Goal: Contribute content: Contribute content

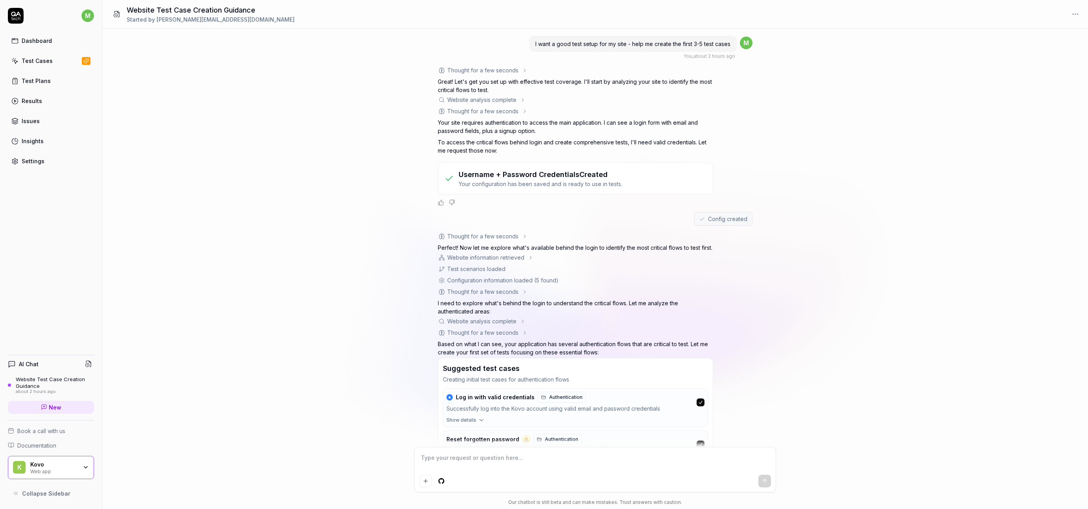
scroll to position [156, 0]
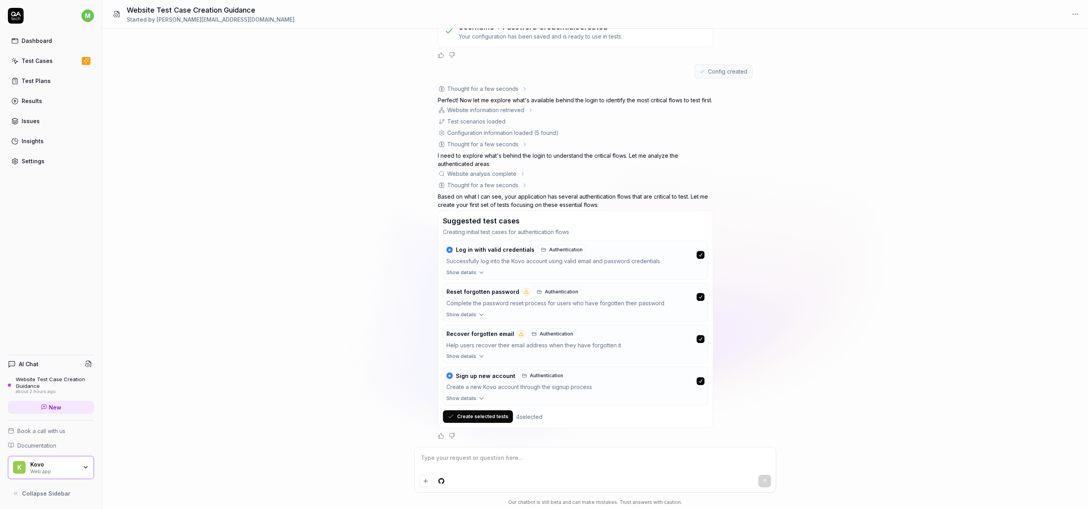
click at [485, 413] on button "Create selected tests" at bounding box center [478, 416] width 70 height 13
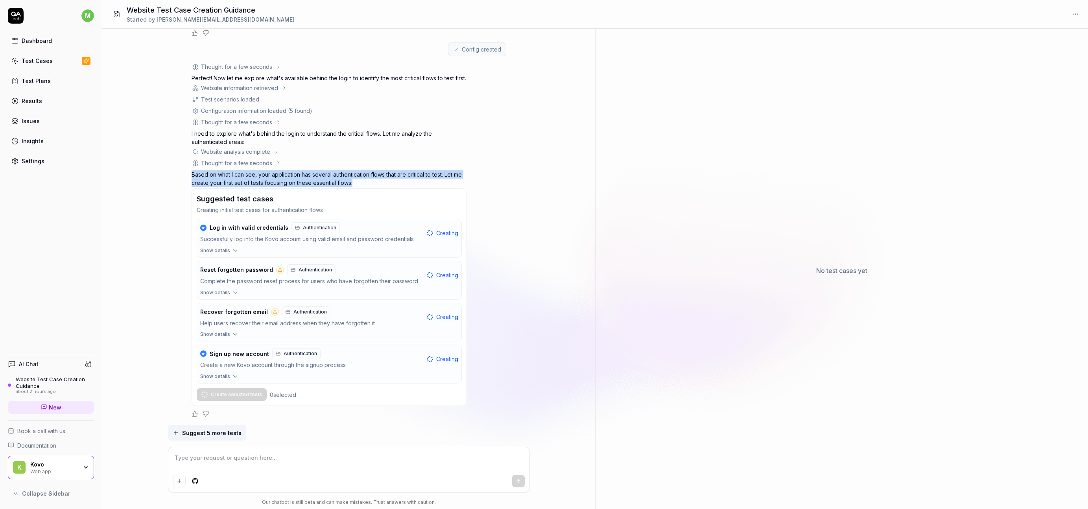
drag, startPoint x: 493, startPoint y: 163, endPoint x: 491, endPoint y: 184, distance: 20.5
click at [491, 184] on div "Thought for a few seconds The user has submitted their login credentials. Now I…" at bounding box center [349, 240] width 315 height 355
drag, startPoint x: 497, startPoint y: 168, endPoint x: 498, endPoint y: 183, distance: 15.3
click at [498, 181] on div "Thought for a few seconds The user has submitted their login credentials. Now I…" at bounding box center [349, 240] width 315 height 355
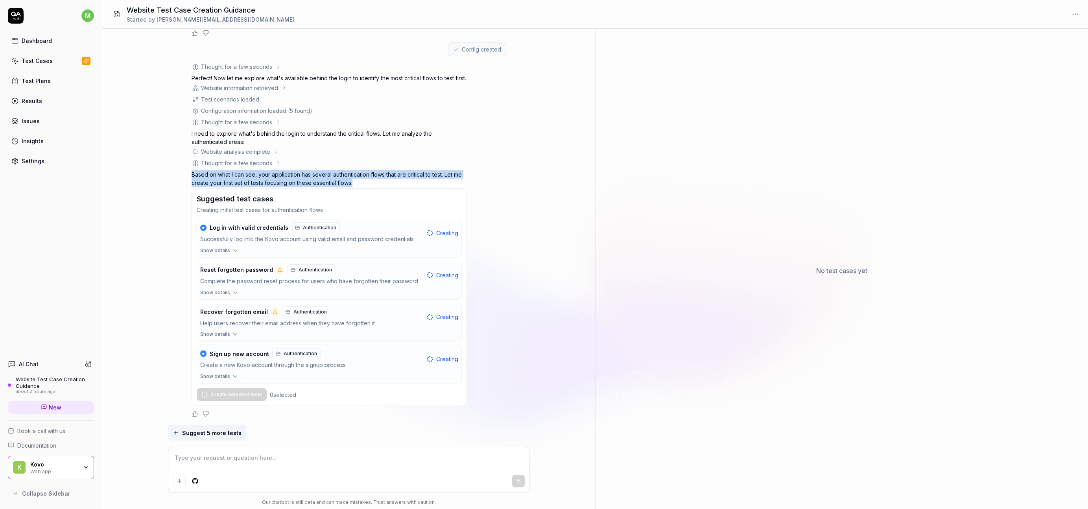
click at [498, 183] on div "Thought for a few seconds The user has submitted their login credentials. Now I…" at bounding box center [349, 240] width 315 height 355
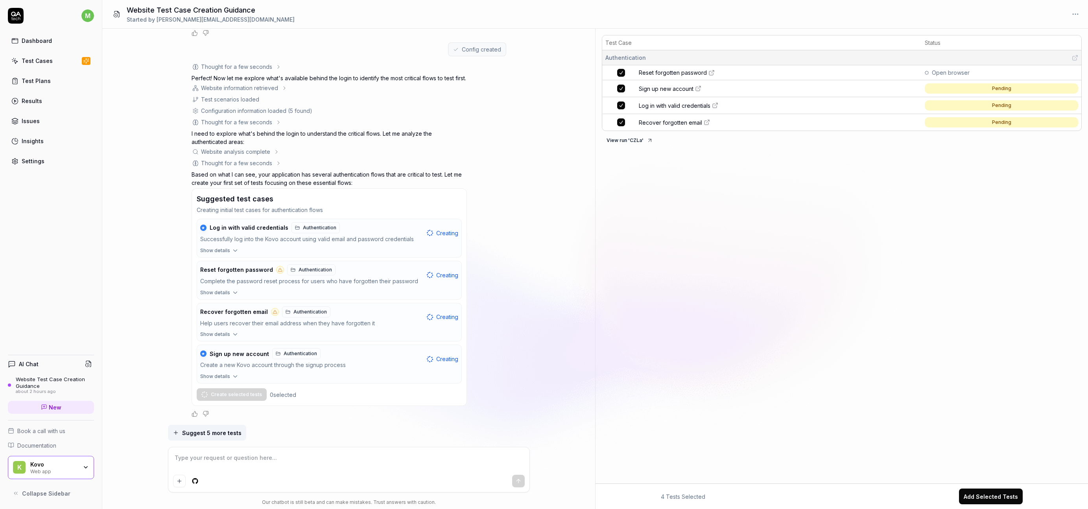
drag, startPoint x: 554, startPoint y: 230, endPoint x: 810, endPoint y: 0, distance: 344.1
click at [0, 0] on div "m Dashboard Test Cases Test Plans Results Issues Insights Settings AI Chat Webs…" at bounding box center [544, 254] width 1088 height 509
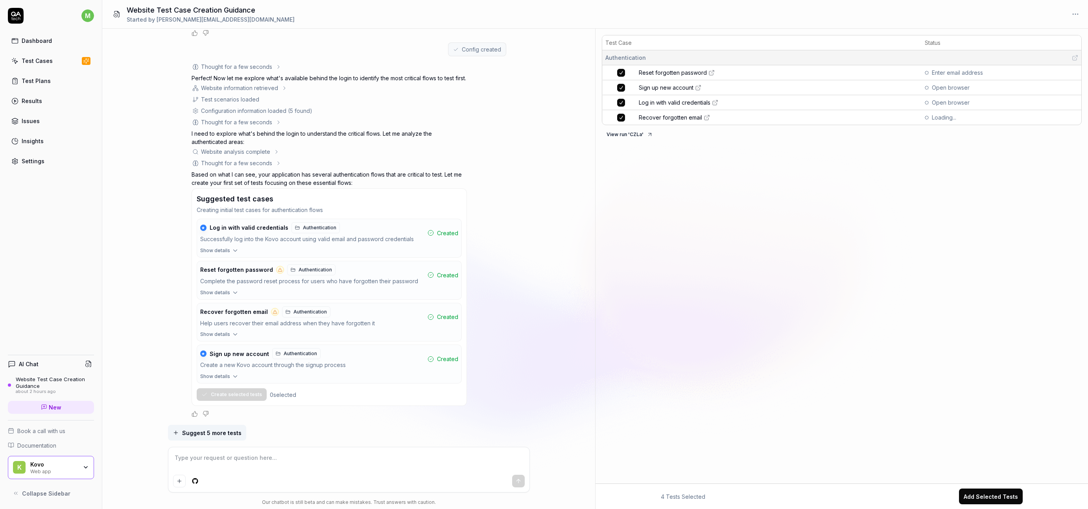
click at [947, 73] on span "Enter email address" at bounding box center [957, 72] width 51 height 8
click at [705, 71] on span "Reset forgotten password" at bounding box center [673, 72] width 68 height 8
click at [646, 227] on div "Test Case Status Authentication Recover forgotten email Follow the email recove…" at bounding box center [842, 258] width 493 height 452
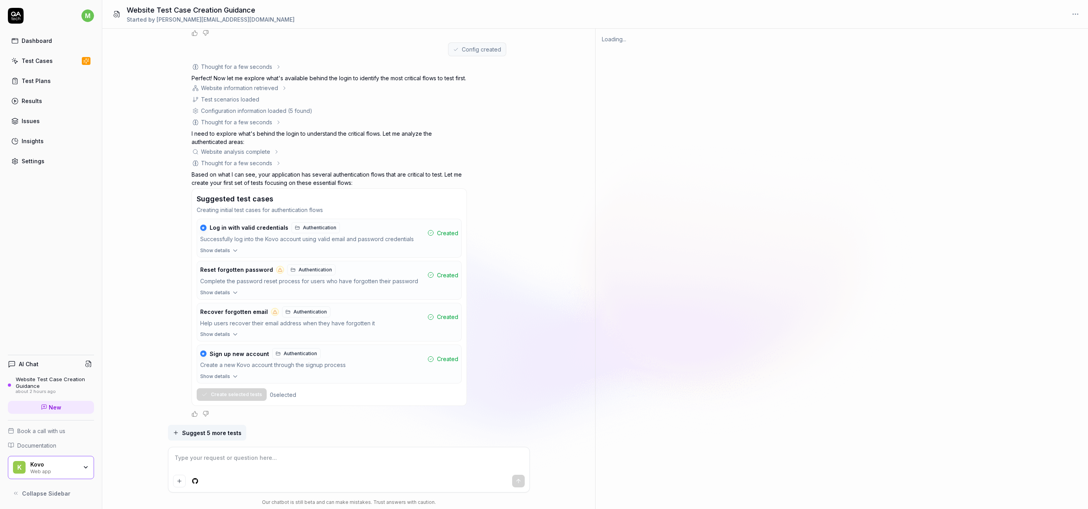
type textarea "*"
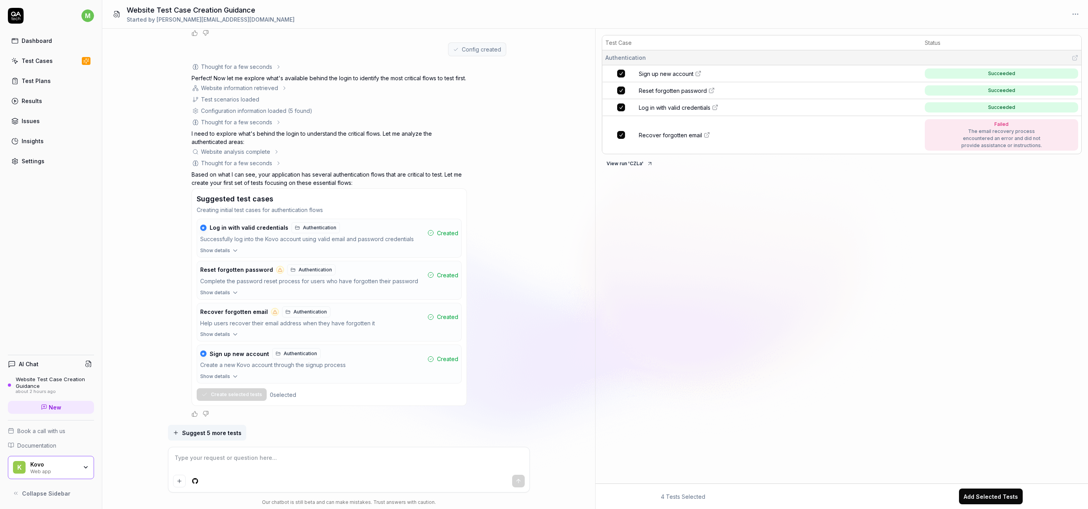
click at [788, 140] on td "Recover forgotten email" at bounding box center [779, 135] width 284 height 38
click at [770, 138] on link "Recover forgotten email" at bounding box center [779, 135] width 281 height 8
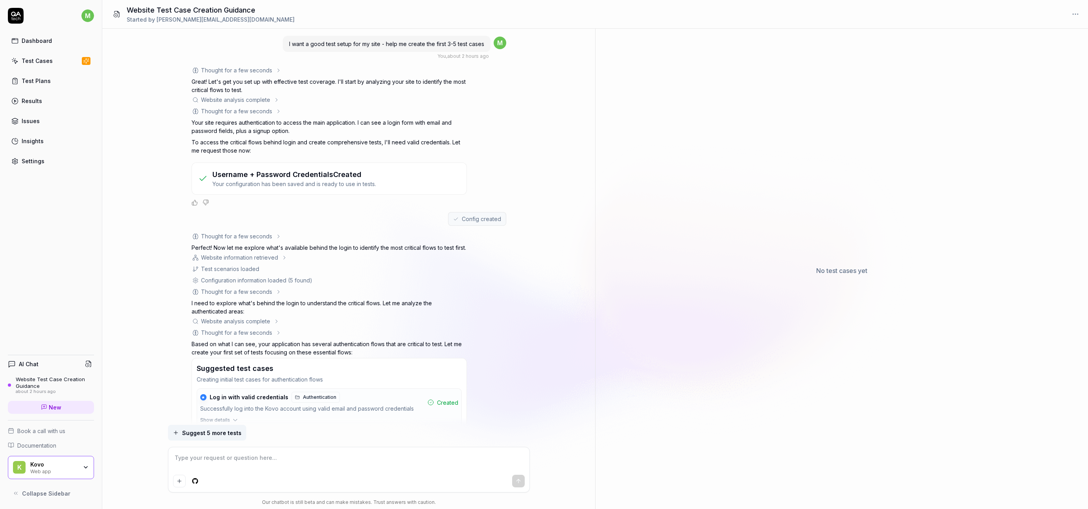
scroll to position [178, 0]
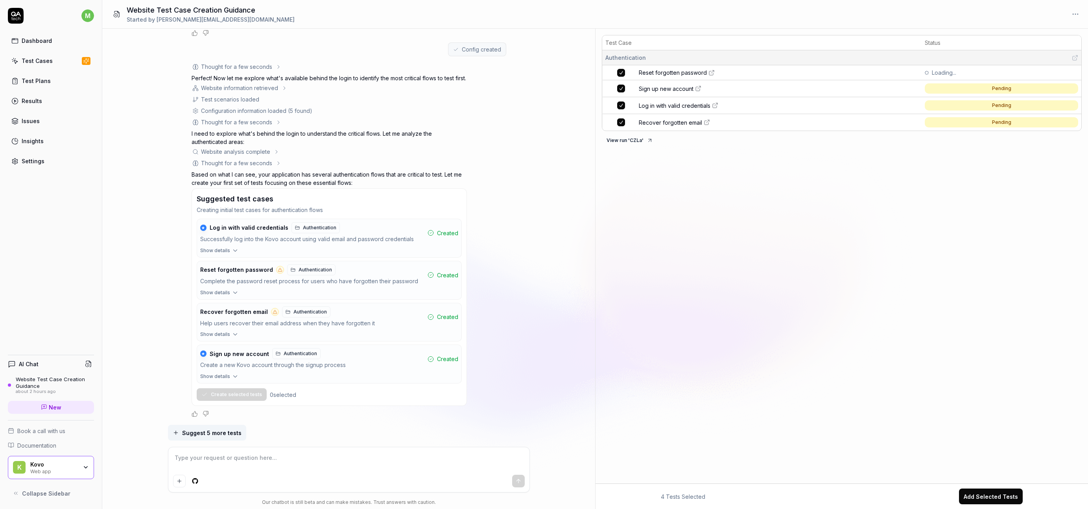
type textarea "*"
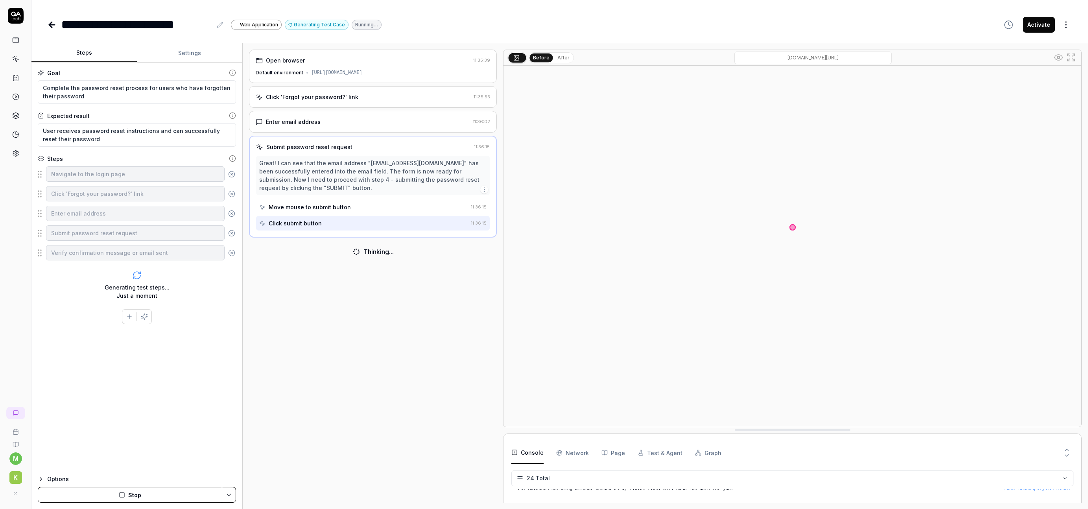
scroll to position [325, 0]
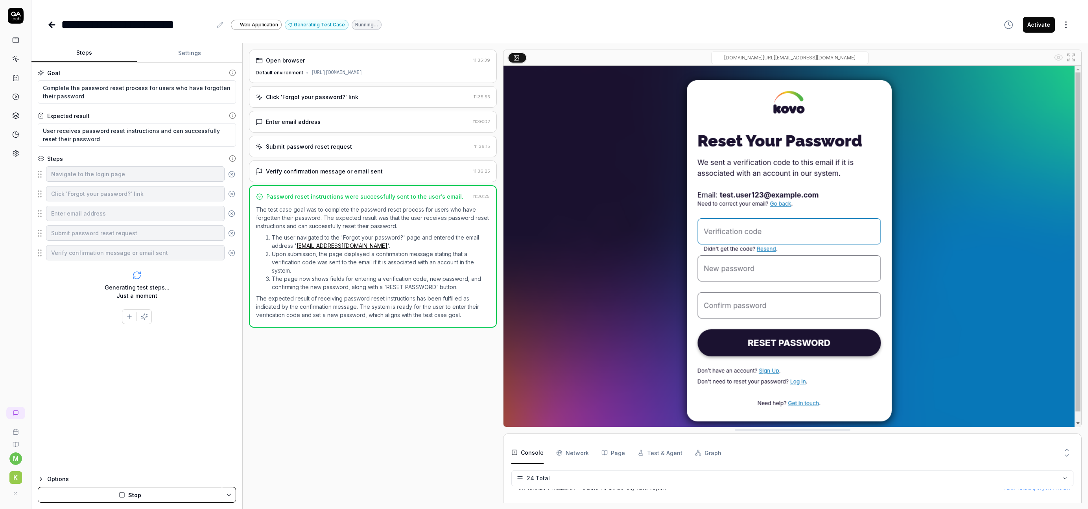
type textarea "*"
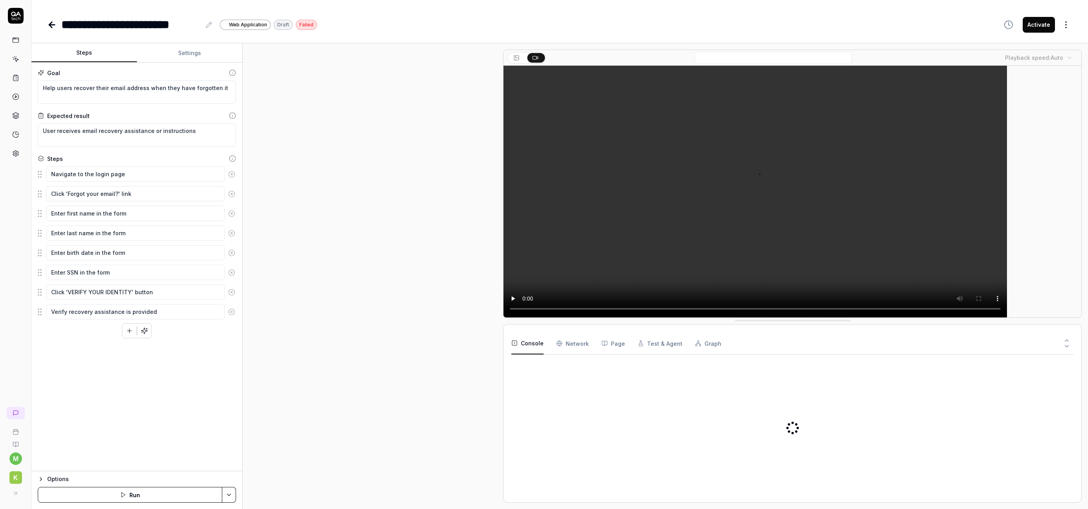
type textarea "*"
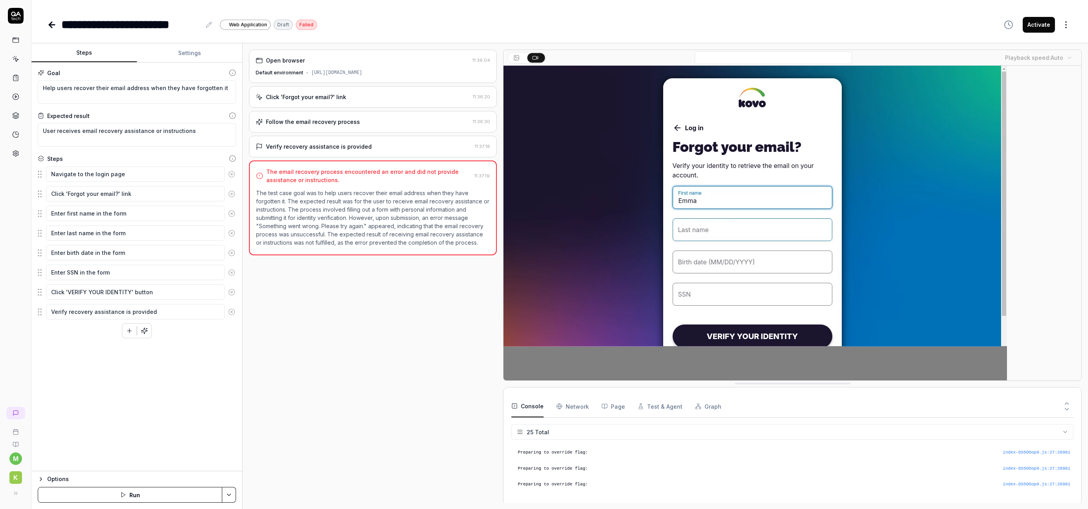
scroll to position [355, 0]
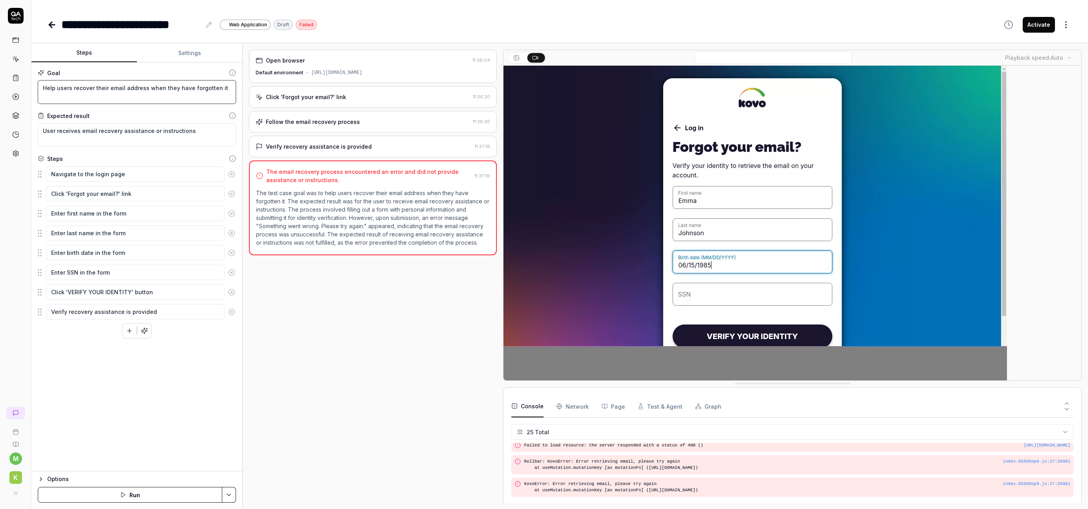
click at [163, 92] on textarea "Help users recover their email address when they have forgotten it" at bounding box center [137, 92] width 198 height 24
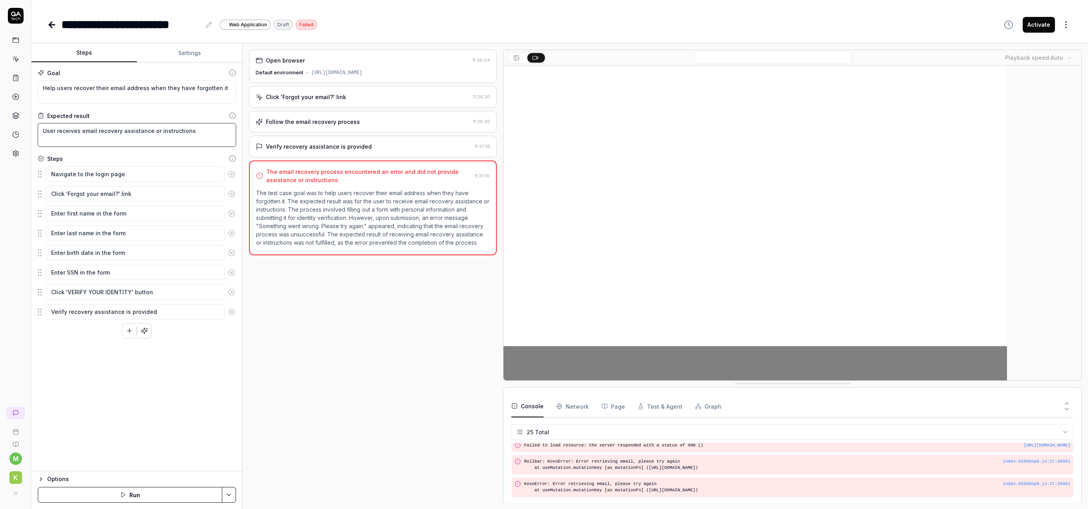
click at [70, 134] on textarea "User receives email recovery assistance or instructions" at bounding box center [137, 135] width 198 height 24
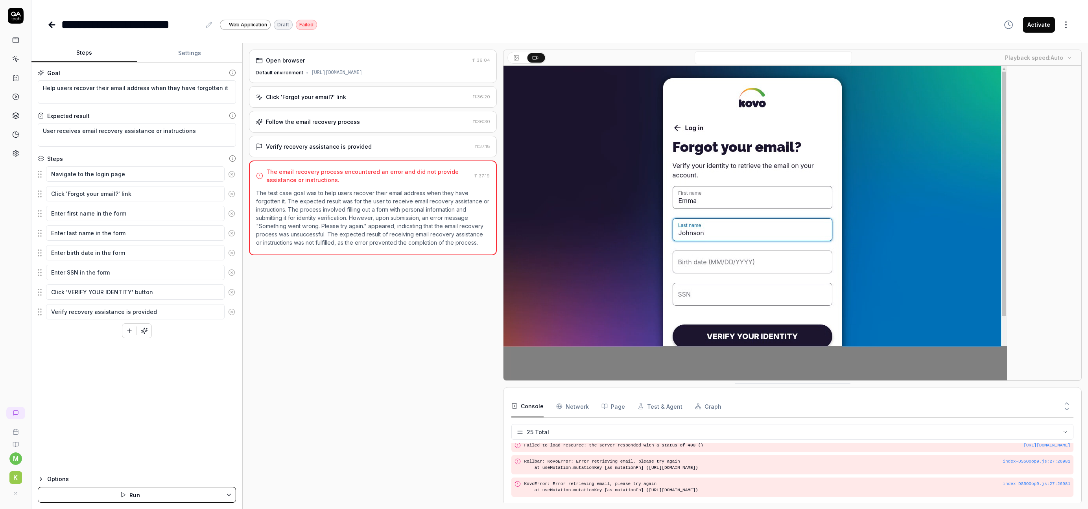
click at [49, 478] on div "Options" at bounding box center [141, 479] width 189 height 9
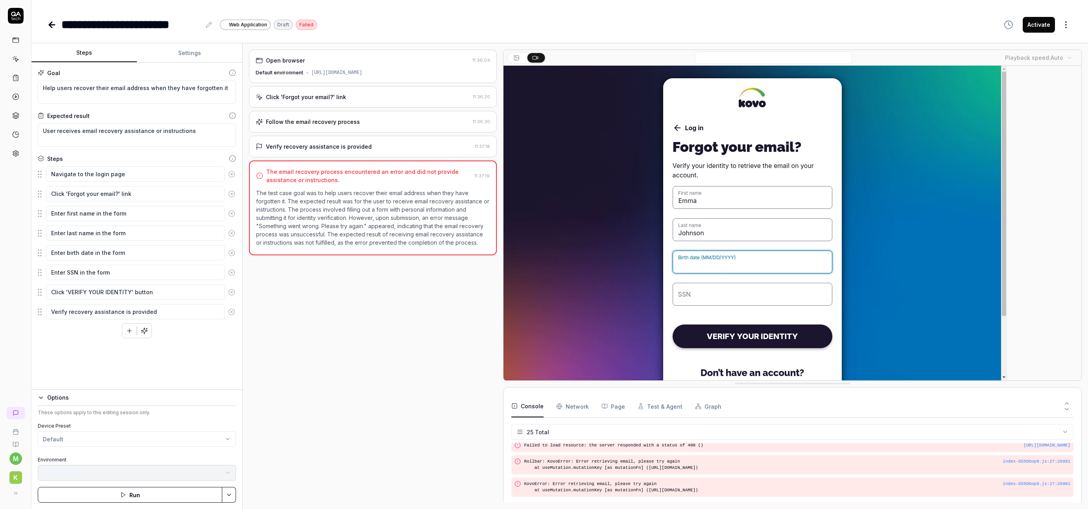
click at [78, 440] on html "**********" at bounding box center [544, 254] width 1088 height 509
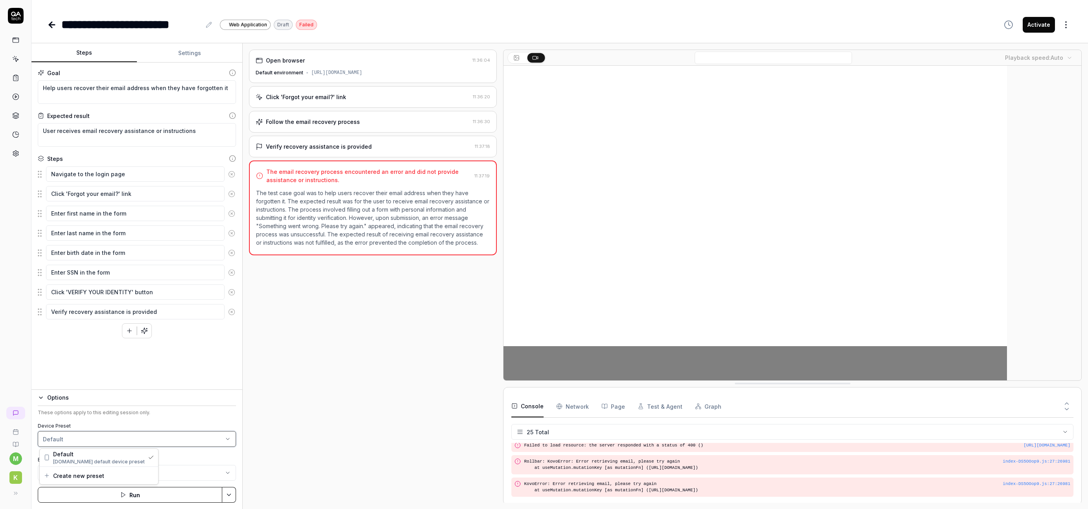
click at [99, 423] on html "**********" at bounding box center [544, 254] width 1088 height 509
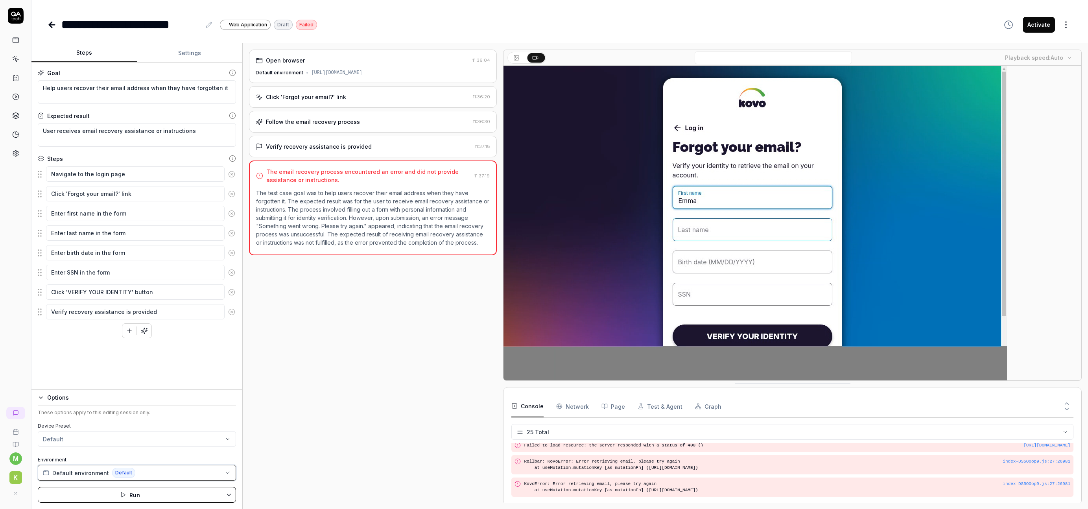
click at [85, 472] on span "Default environment" at bounding box center [80, 473] width 57 height 8
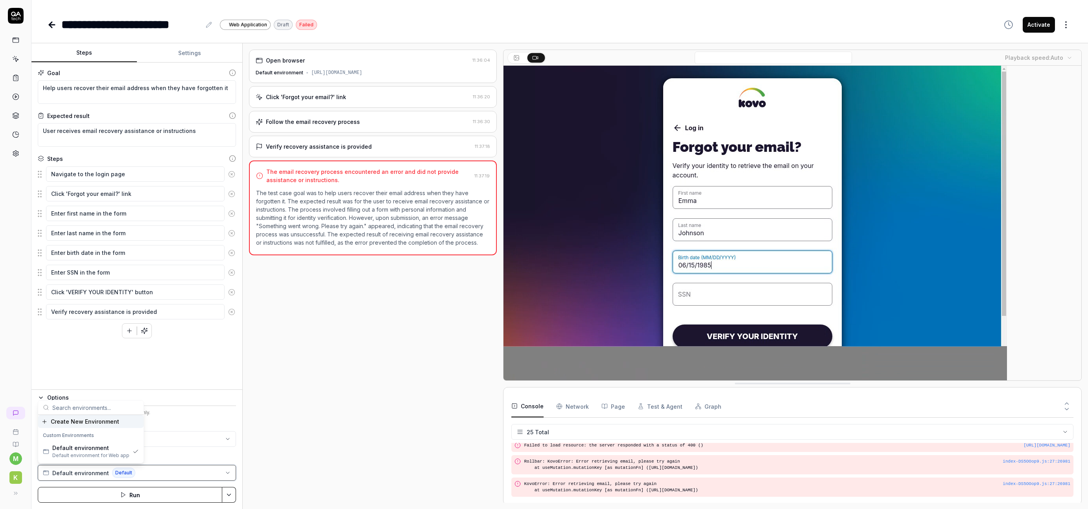
click at [87, 471] on span "Default environment" at bounding box center [80, 473] width 57 height 8
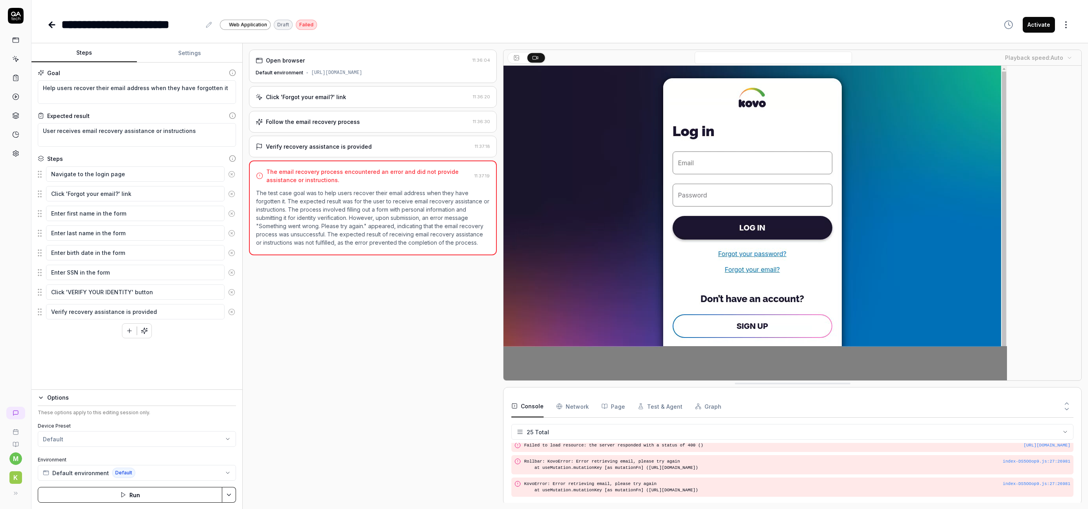
click at [43, 399] on icon "button" at bounding box center [41, 398] width 6 height 6
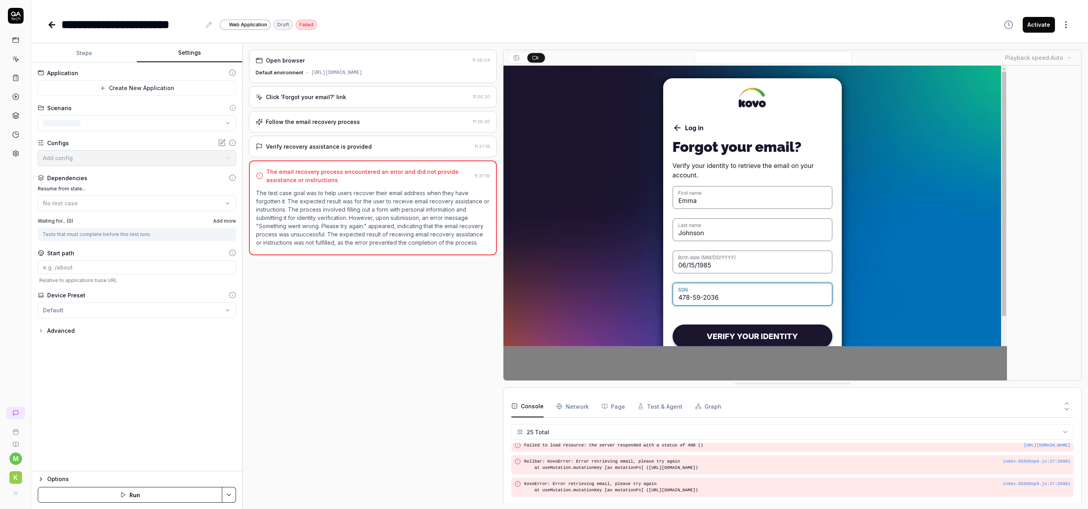
click at [195, 52] on button "Settings" at bounding box center [189, 53] width 105 height 19
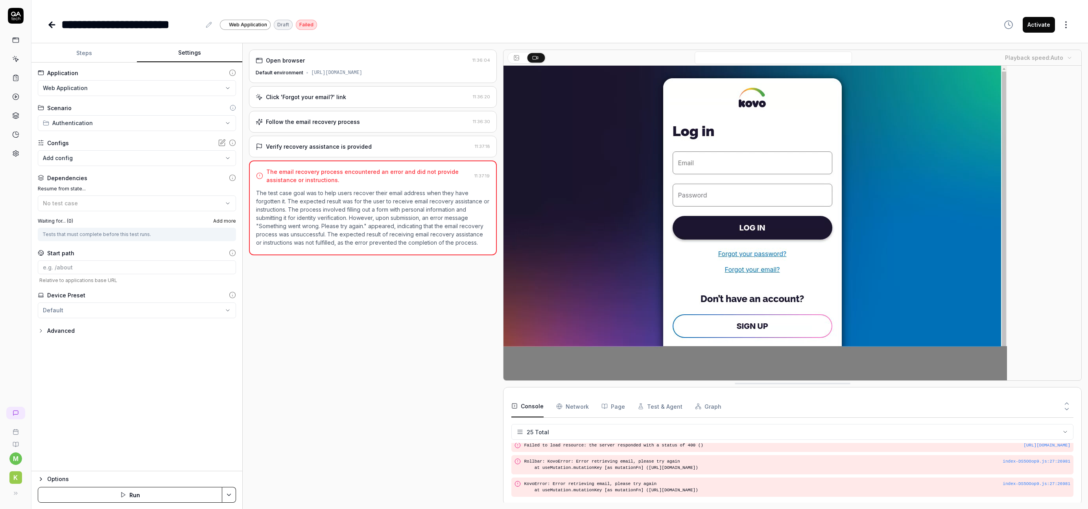
click at [61, 330] on div "Advanced" at bounding box center [61, 330] width 28 height 9
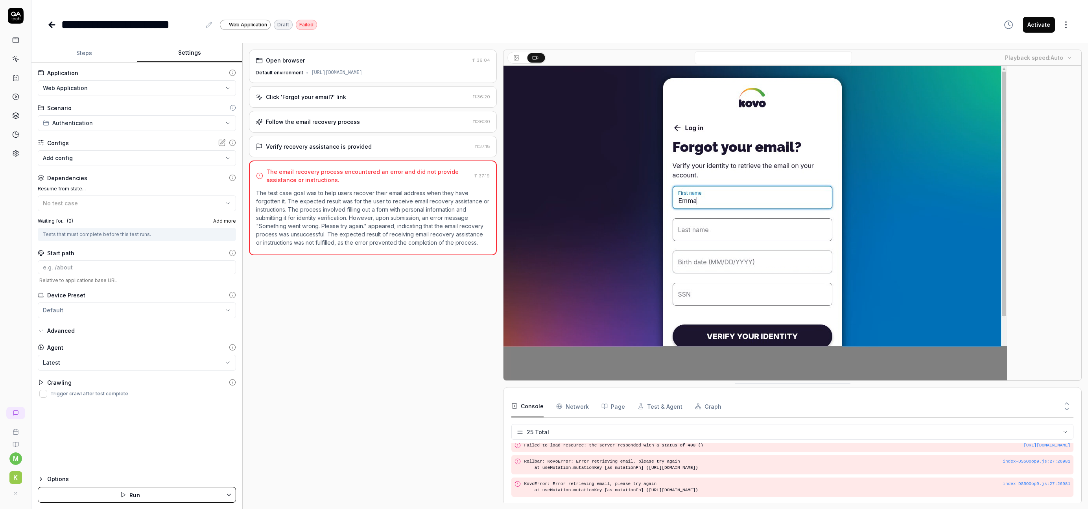
click at [57, 332] on div "Advanced" at bounding box center [61, 330] width 28 height 9
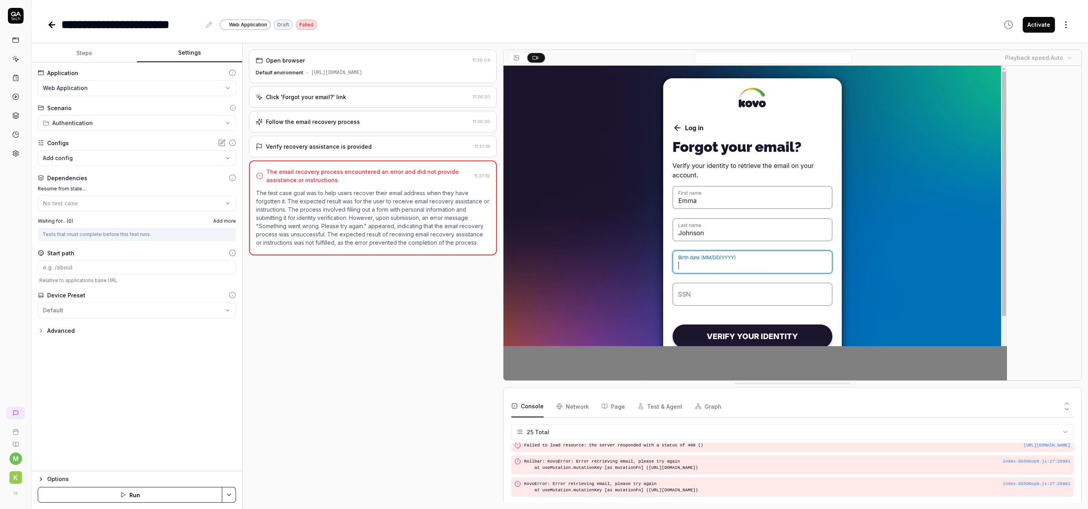
click at [87, 56] on button "Steps" at bounding box center [83, 53] width 105 height 19
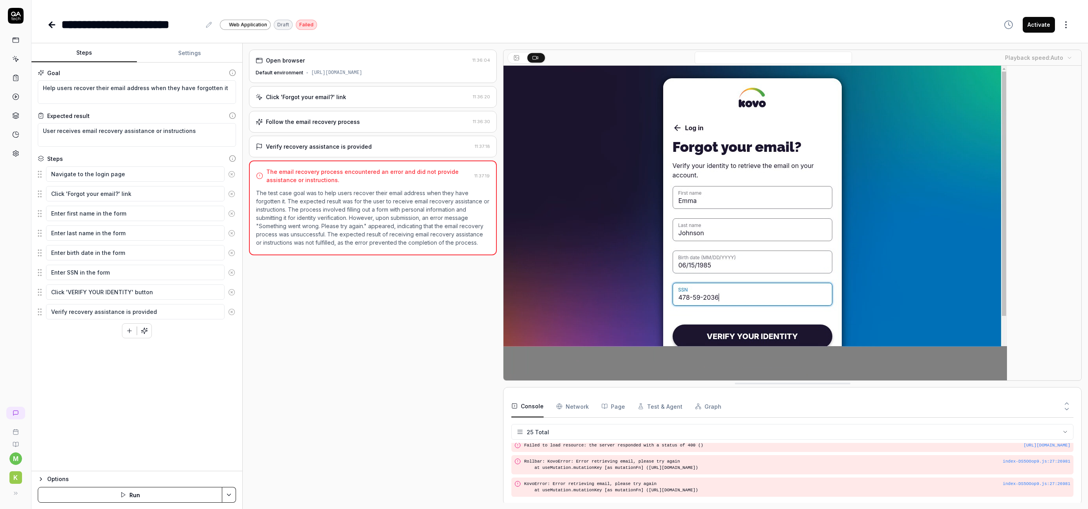
click at [522, 57] on button at bounding box center [517, 57] width 17 height 9
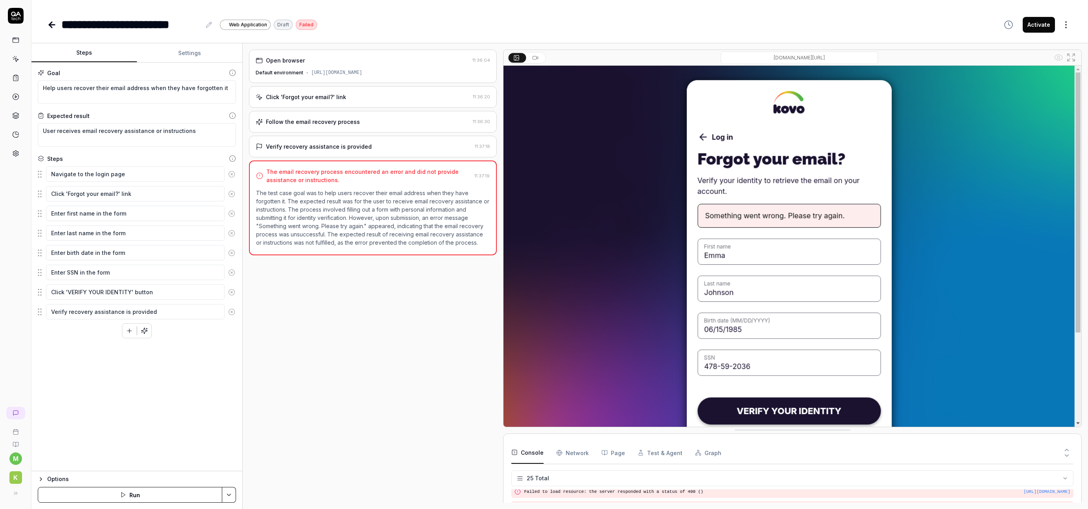
click at [535, 56] on icon at bounding box center [535, 58] width 6 height 6
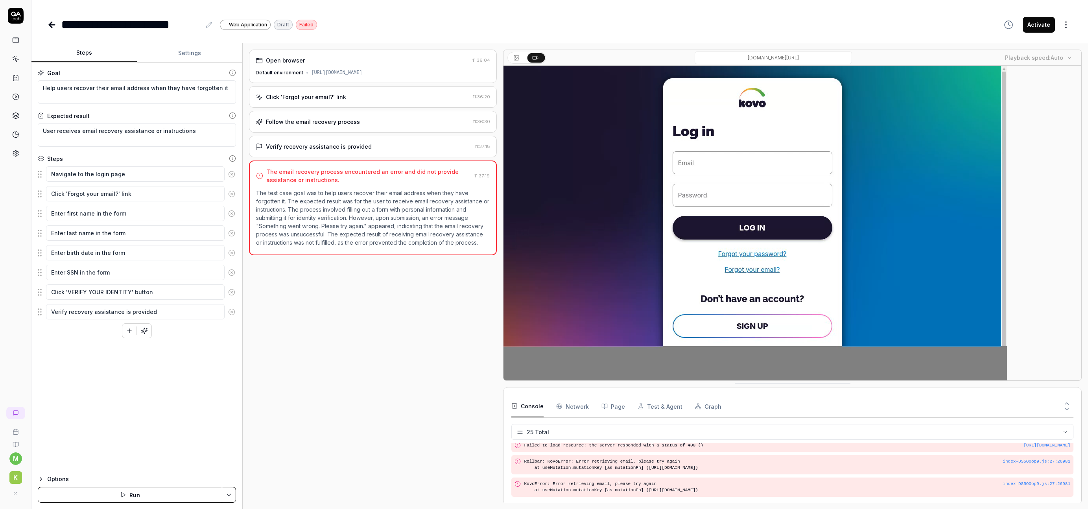
click at [188, 60] on button "Settings" at bounding box center [189, 53] width 105 height 19
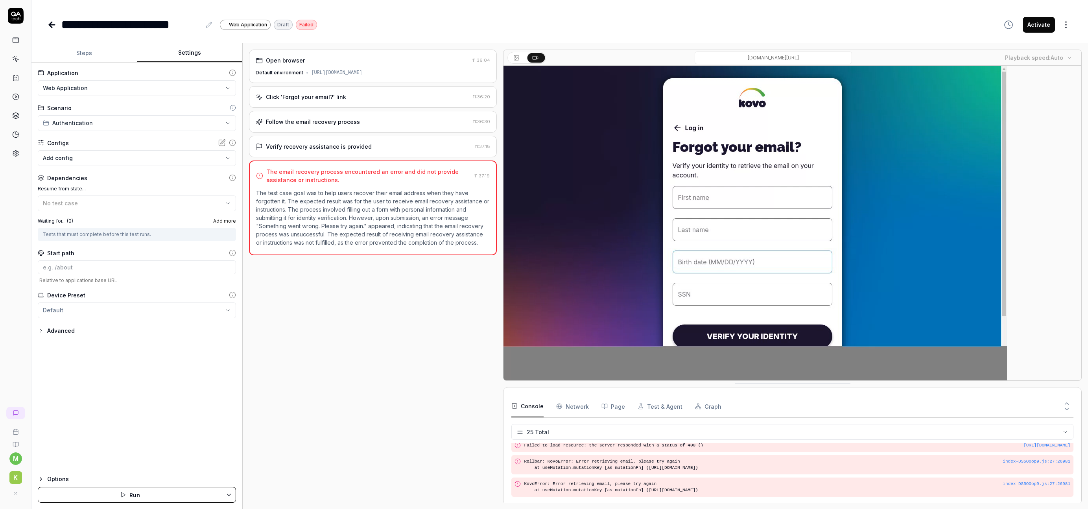
click at [116, 53] on button "Steps" at bounding box center [83, 53] width 105 height 19
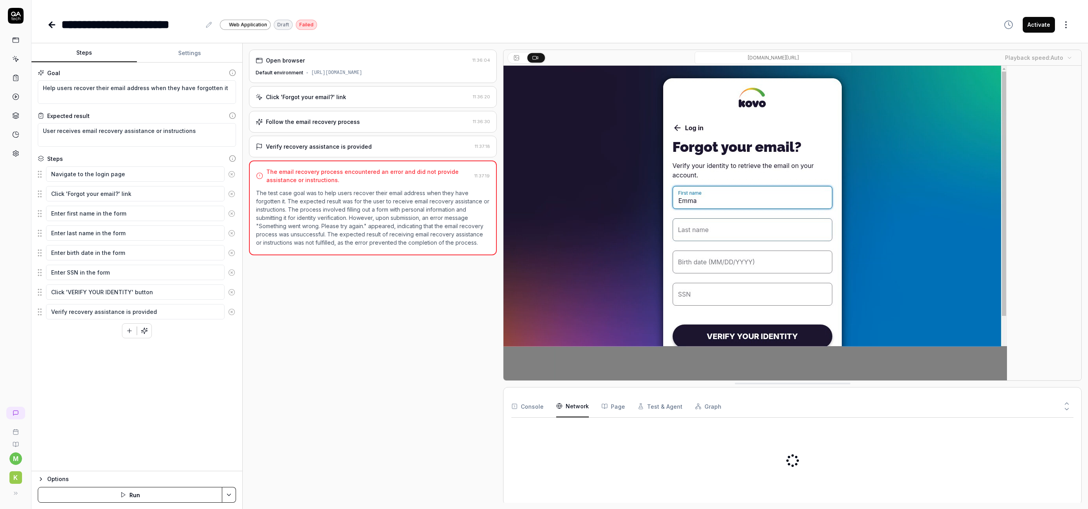
click at [576, 404] on Requests "Network" at bounding box center [572, 406] width 33 height 22
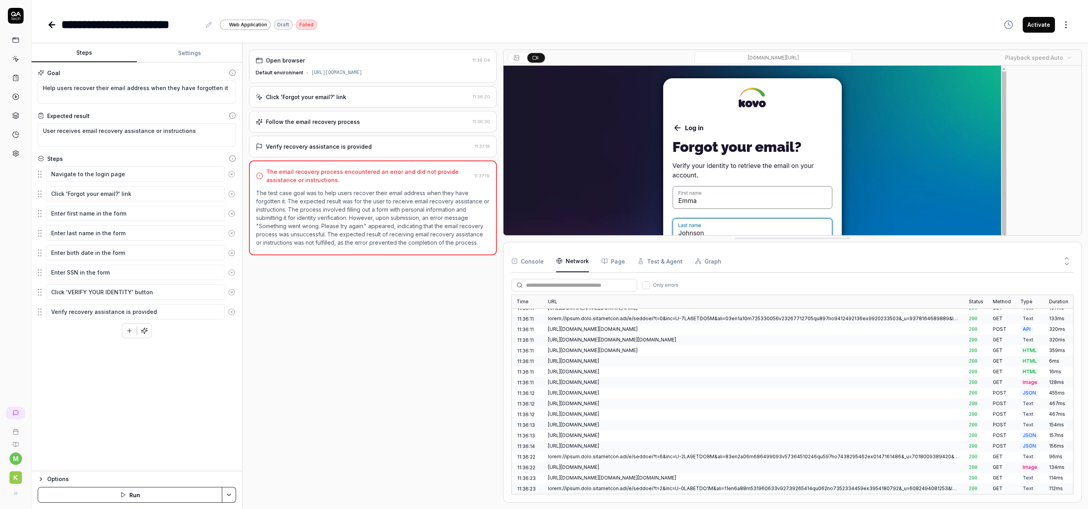
scroll to position [170, 0]
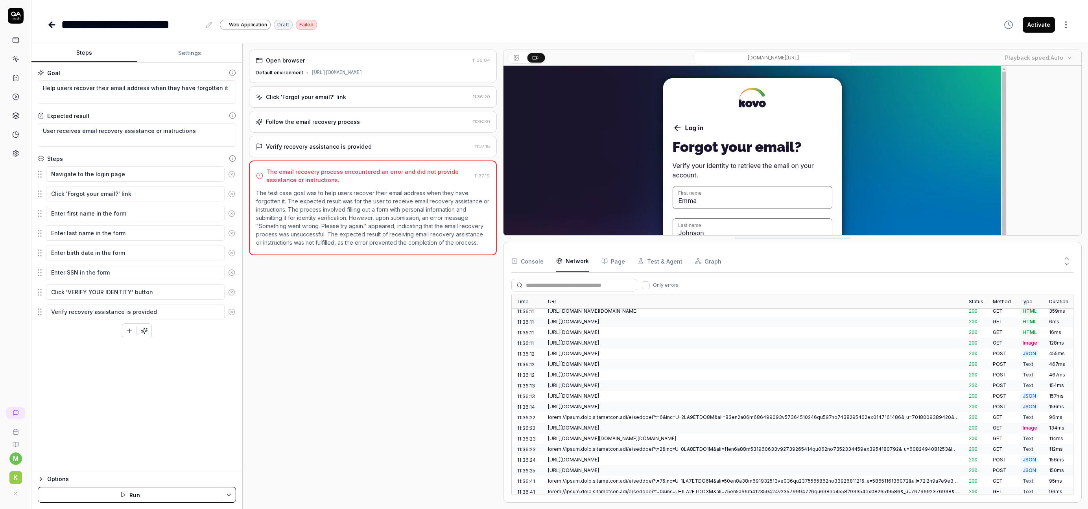
drag, startPoint x: 622, startPoint y: 384, endPoint x: 619, endPoint y: 236, distance: 148.0
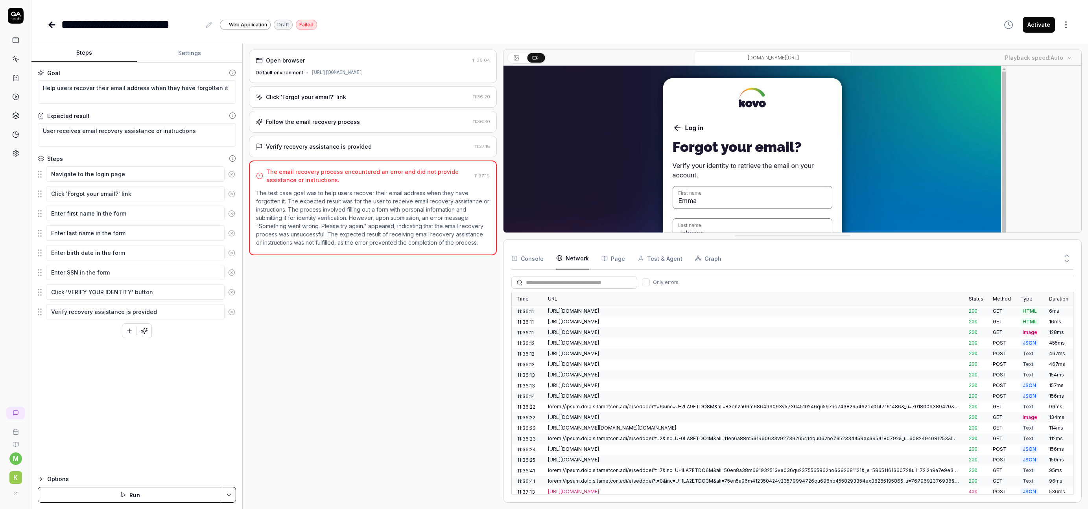
click at [597, 488] on div "[URL][DOMAIN_NAME]" at bounding box center [754, 491] width 412 height 7
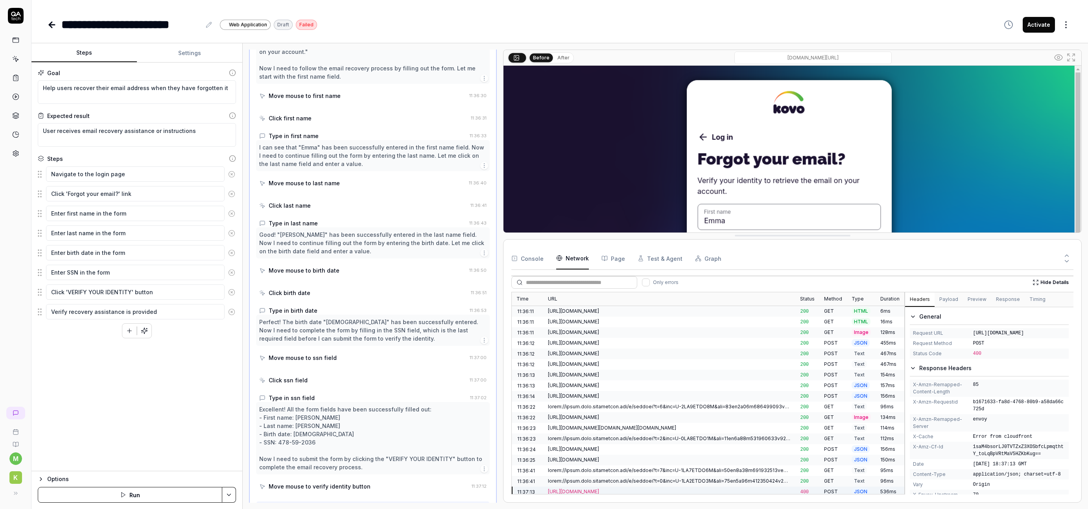
scroll to position [126, 0]
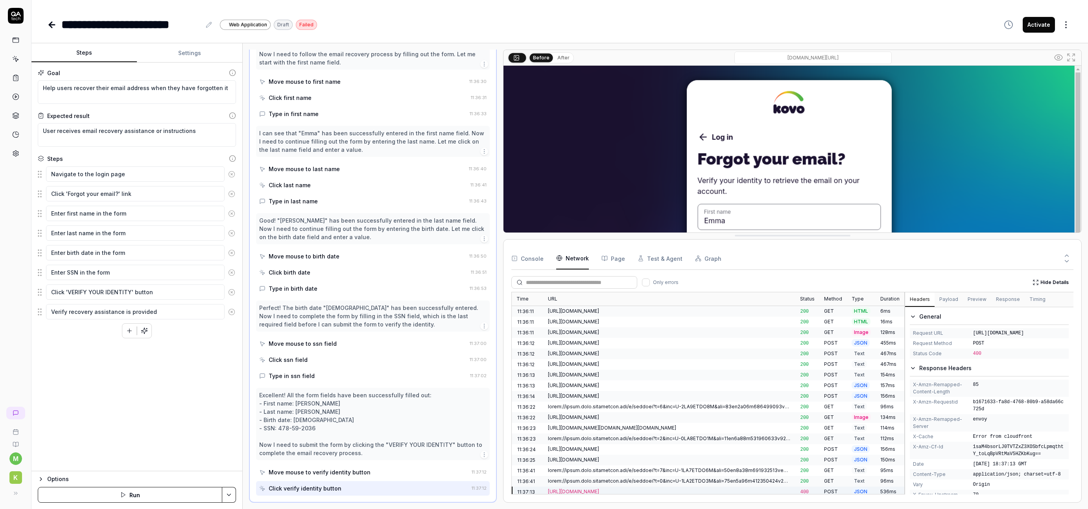
click at [947, 304] on button "Payload" at bounding box center [949, 300] width 28 height 14
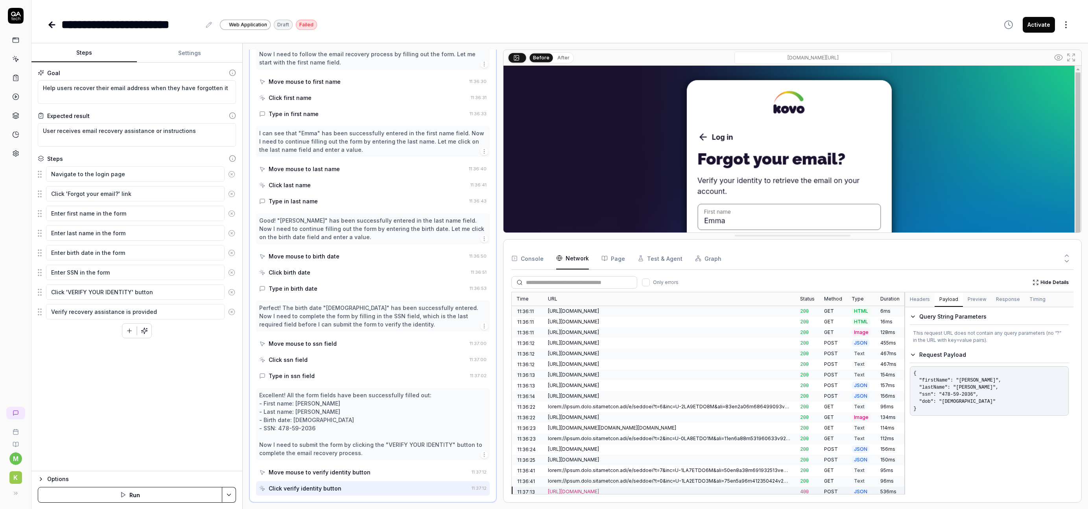
click at [968, 303] on button "Preview" at bounding box center [977, 300] width 28 height 14
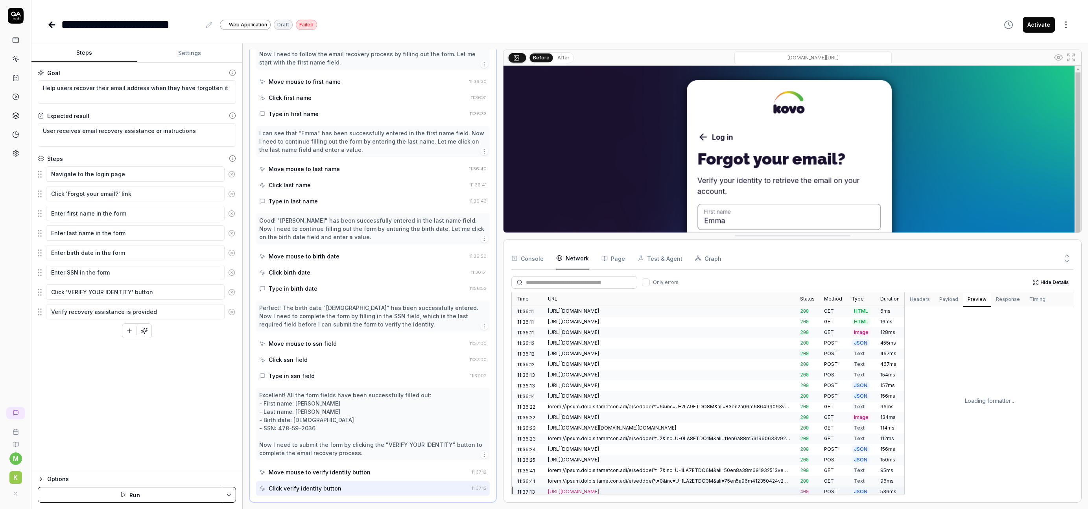
click at [998, 302] on button "Response" at bounding box center [1008, 300] width 33 height 14
type textarea "*"
click at [912, 301] on button "Headers" at bounding box center [920, 300] width 30 height 14
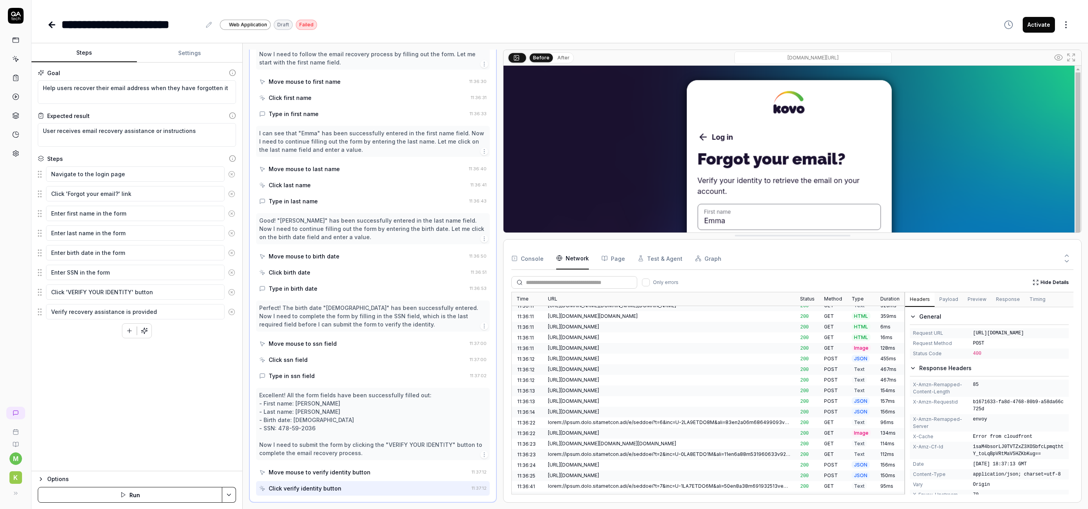
scroll to position [102, 0]
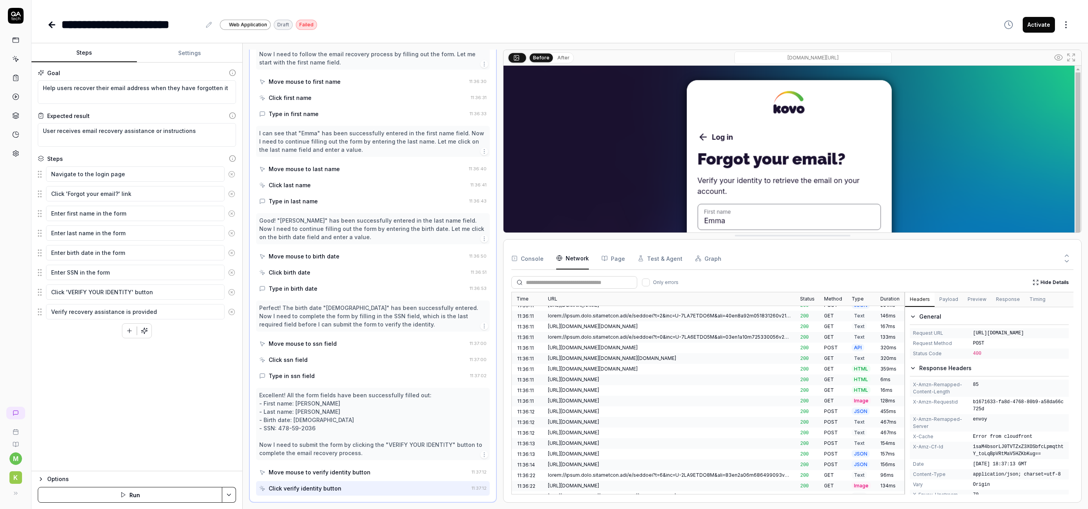
drag, startPoint x: 973, startPoint y: 329, endPoint x: 997, endPoint y: 349, distance: 31.0
click at [997, 337] on span "[URL][DOMAIN_NAME]" at bounding box center [1019, 333] width 93 height 7
copy span "[URL][DOMAIN_NAME]"
click at [947, 299] on button "Payload" at bounding box center [949, 300] width 28 height 14
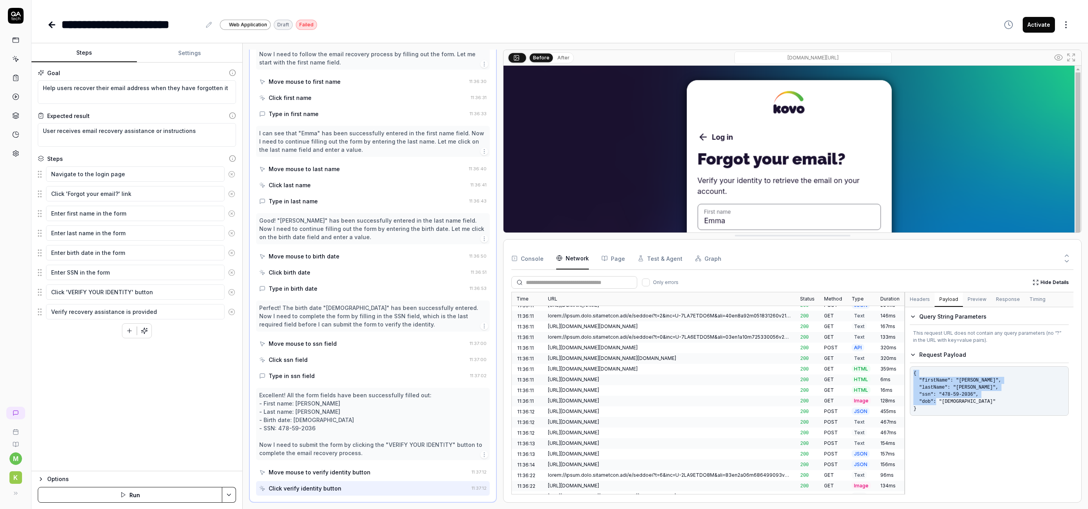
drag, startPoint x: 935, startPoint y: 402, endPoint x: 913, endPoint y: 374, distance: 35.9
click at [913, 374] on pre "{ "firstName": "[PERSON_NAME]", "lastName": "[PERSON_NAME]", "ssn": "478-59-203…" at bounding box center [989, 391] width 159 height 50
copy pre "{ "firstName": "[PERSON_NAME]", "lastName": "[PERSON_NAME]", "ssn": "478-59-203…"
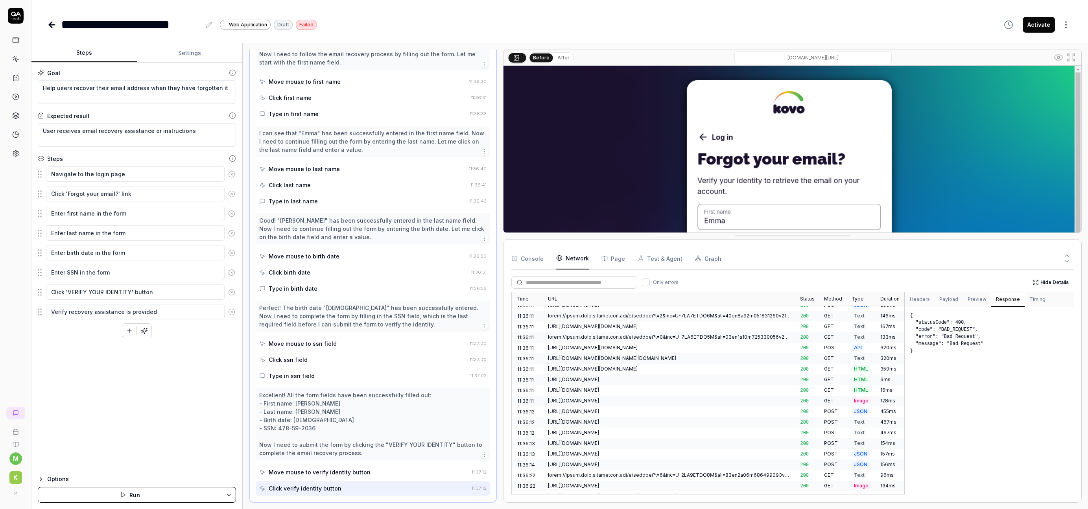
click at [997, 301] on button "Response" at bounding box center [1008, 300] width 33 height 14
drag, startPoint x: 921, startPoint y: 337, endPoint x: 910, endPoint y: 316, distance: 23.6
click at [910, 316] on pre "{ "statusCode": 400, "code": "BAD_REQUEST", "error": "Bad Request", "message": …" at bounding box center [989, 401] width 168 height 188
copy pre "{ "statusCode": 400, "code": "BAD_REQUEST", "error": "Bad Request", "message": …"
click at [558, 56] on button "After" at bounding box center [563, 58] width 18 height 9
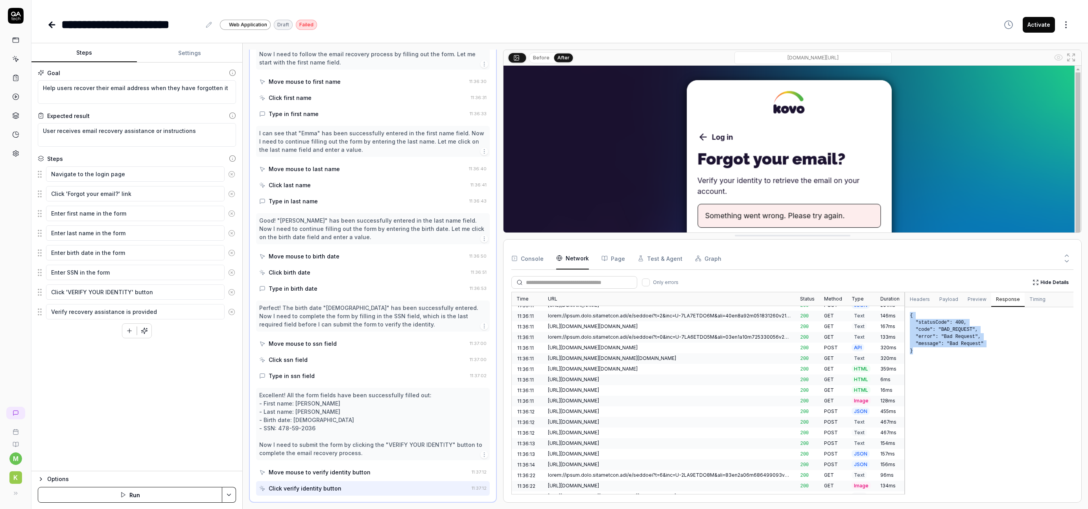
scroll to position [0, 0]
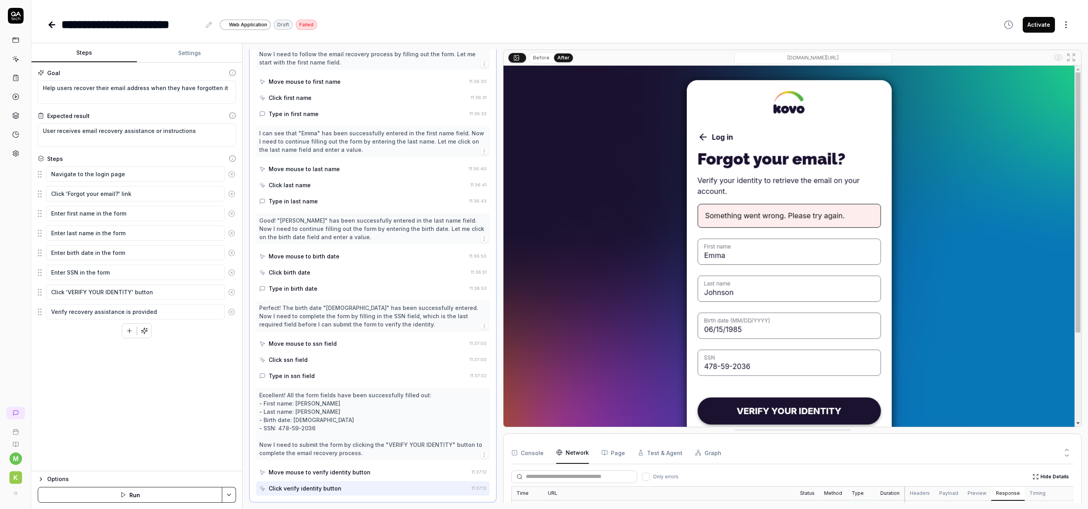
drag, startPoint x: 823, startPoint y: 237, endPoint x: 821, endPoint y: 430, distance: 192.4
click at [223, 95] on textarea "Help users recover their email address when they have forgotten it" at bounding box center [137, 92] width 198 height 24
drag, startPoint x: 233, startPoint y: 92, endPoint x: 45, endPoint y: 95, distance: 187.7
click at [45, 95] on textarea "Help users recover their email address when they have forgotten it" at bounding box center [137, 92] width 198 height 24
click at [48, 89] on textarea "Help users recover their email address when they have forgotten it" at bounding box center [137, 92] width 198 height 24
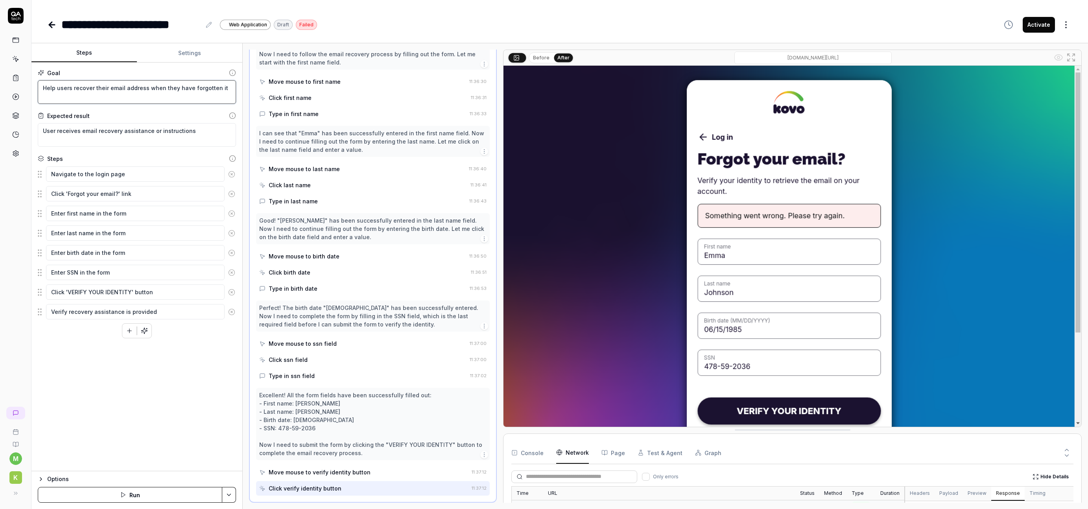
drag, startPoint x: 48, startPoint y: 89, endPoint x: 222, endPoint y: 87, distance: 173.9
click at [222, 87] on textarea "Help users recover their email address when they have forgotten it" at bounding box center [137, 92] width 198 height 24
type textarea "*"
type textarea "M"
type textarea "*"
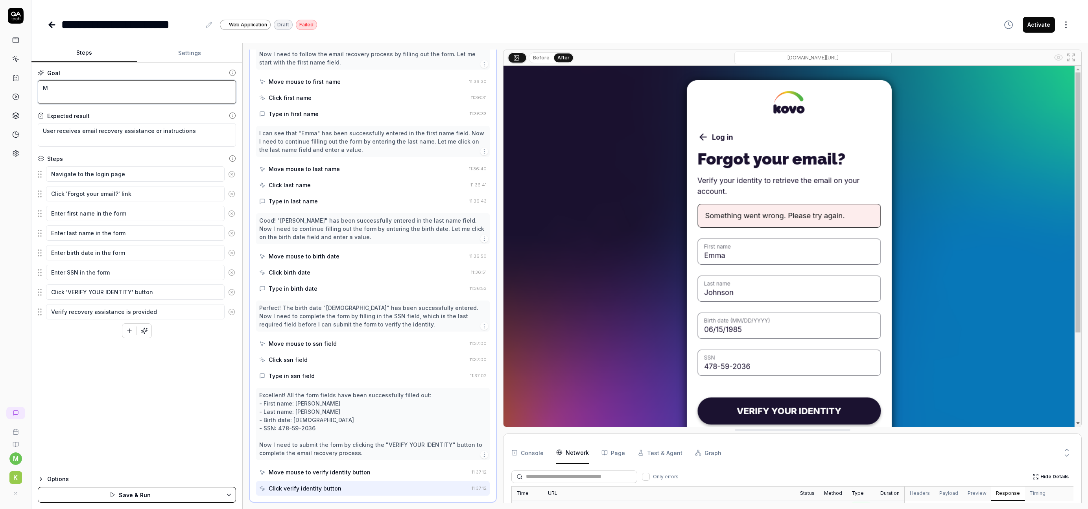
type textarea "Ma"
type textarea "*"
type textarea "Mak"
type textarea "*"
type textarea "Make"
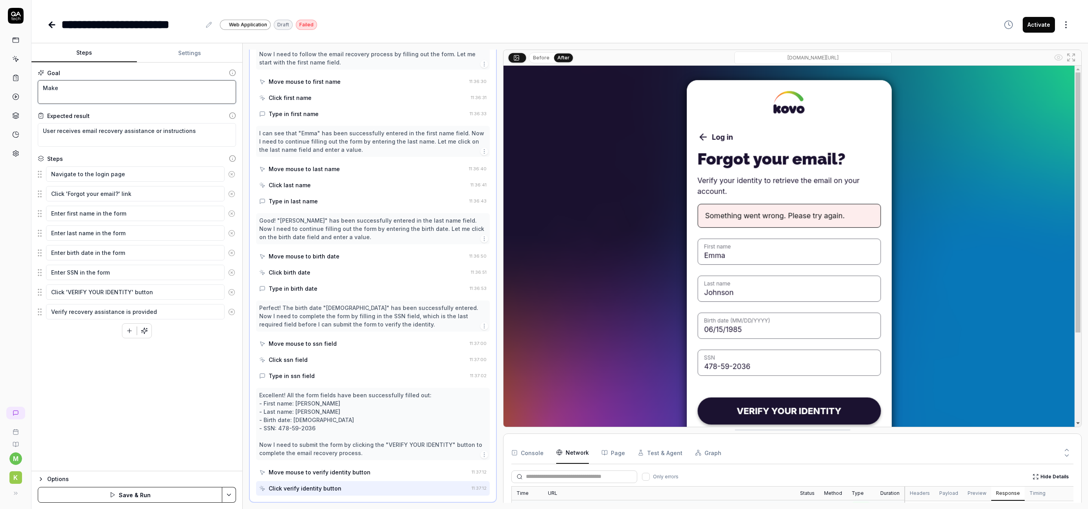
type textarea "*"
type textarea "Make s"
type textarea "*"
type textarea "Make su"
type textarea "*"
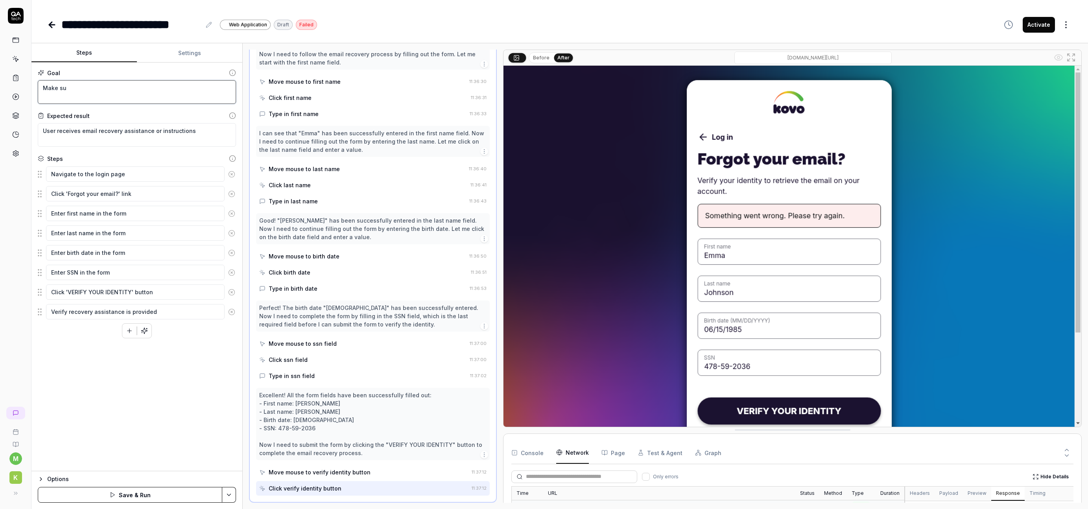
type textarea "Make sur"
type textarea "*"
type textarea "Make sure"
type textarea "*"
type textarea "Make sure"
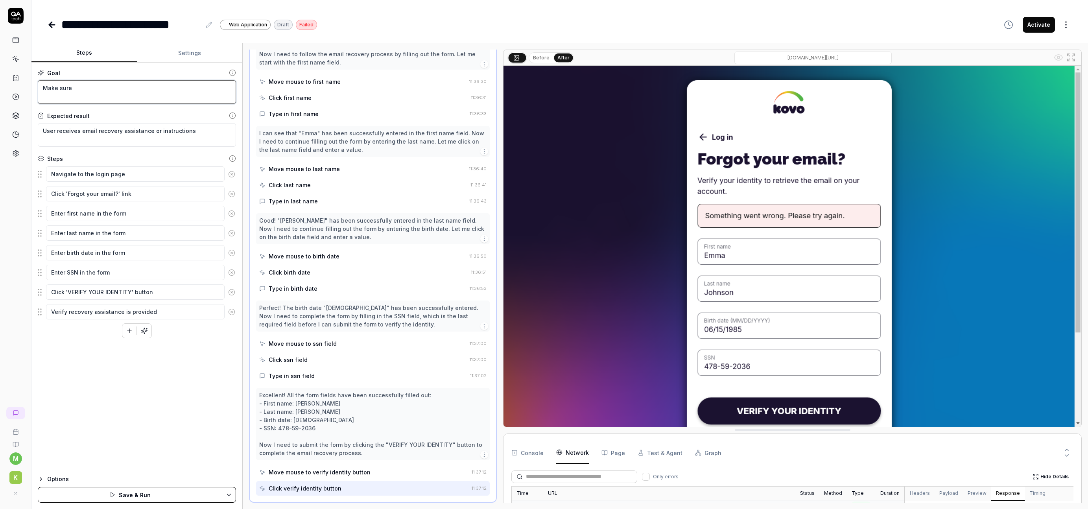
type textarea "*"
type textarea "Make sure w"
type textarea "*"
type textarea "Make sure we"
type textarea "*"
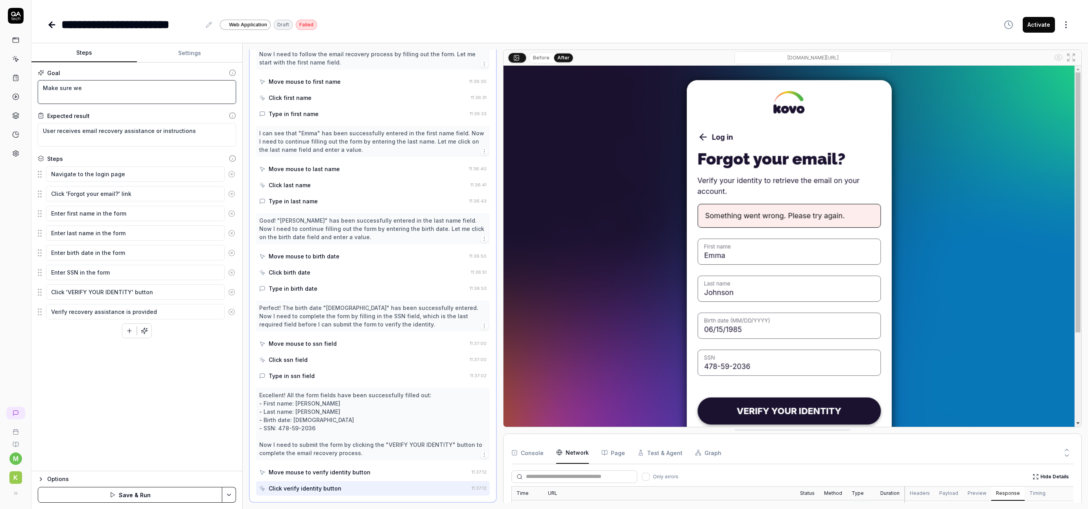
type textarea "Make sure we"
type textarea "*"
type textarea "Make sure we r"
type textarea "*"
type textarea "Make sure we re"
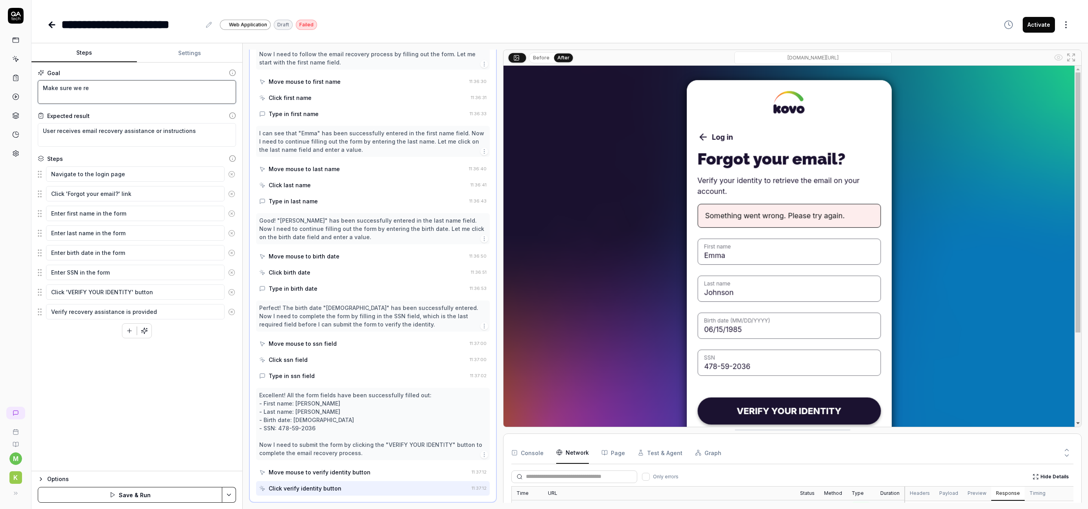
type textarea "*"
type textarea "Make sure we rec"
type textarea "*"
type textarea "Make sure we rece"
type textarea "*"
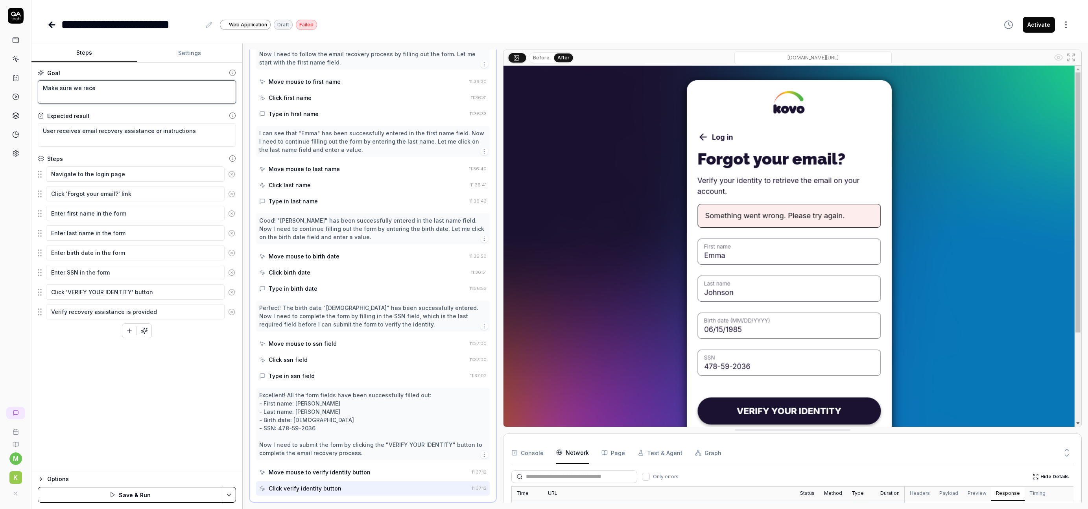
type textarea "Make sure we recei"
type textarea "*"
type textarea "Make sure we receiv"
type textarea "*"
type textarea "Make sure we receive"
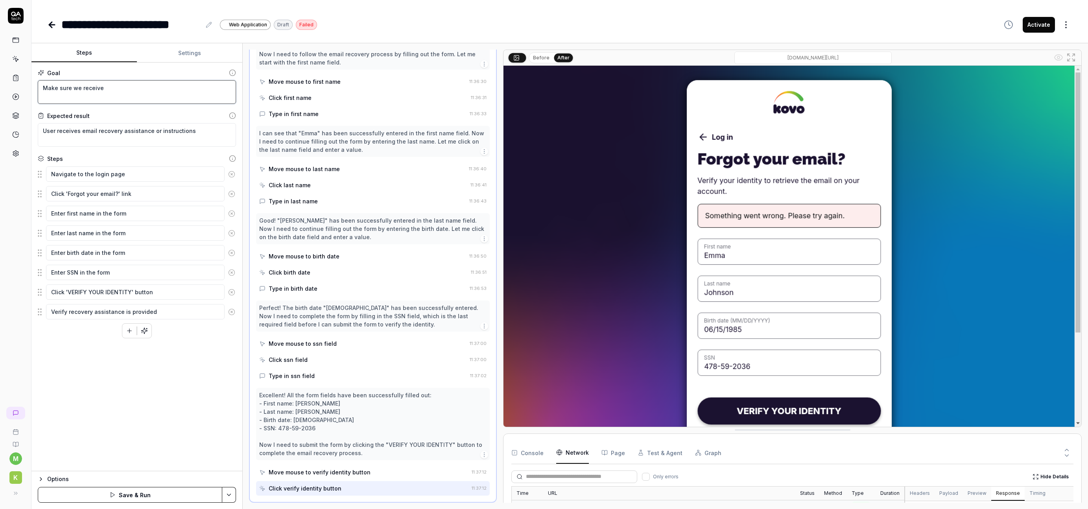
type textarea "*"
type textarea "Make sure we receive a"
type textarea "*"
type textarea "Make sure we receive a"
type textarea "*"
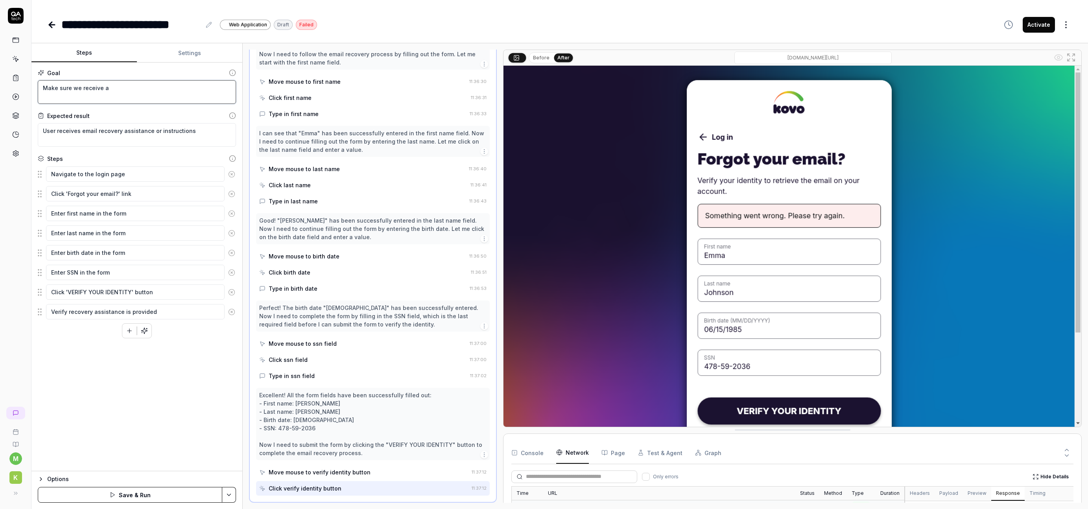
type textarea "Make sure we receive a"
type textarea "*"
type textarea "Make sure we receive an"
type textarea "*"
type textarea "Make sure we receive an"
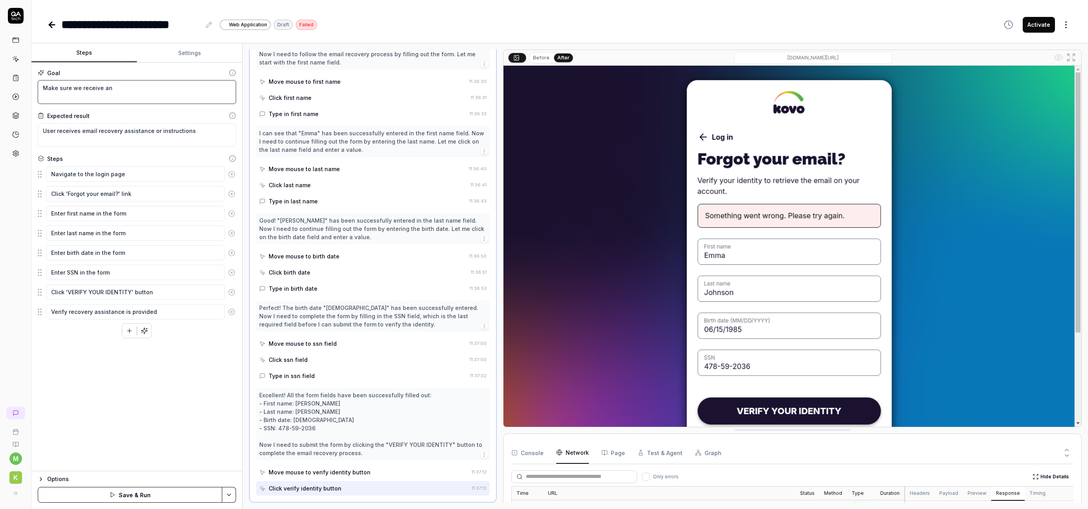
type textarea "*"
type textarea "Make sure we receive an e"
type textarea "*"
type textarea "Make sure we receive an er"
type textarea "*"
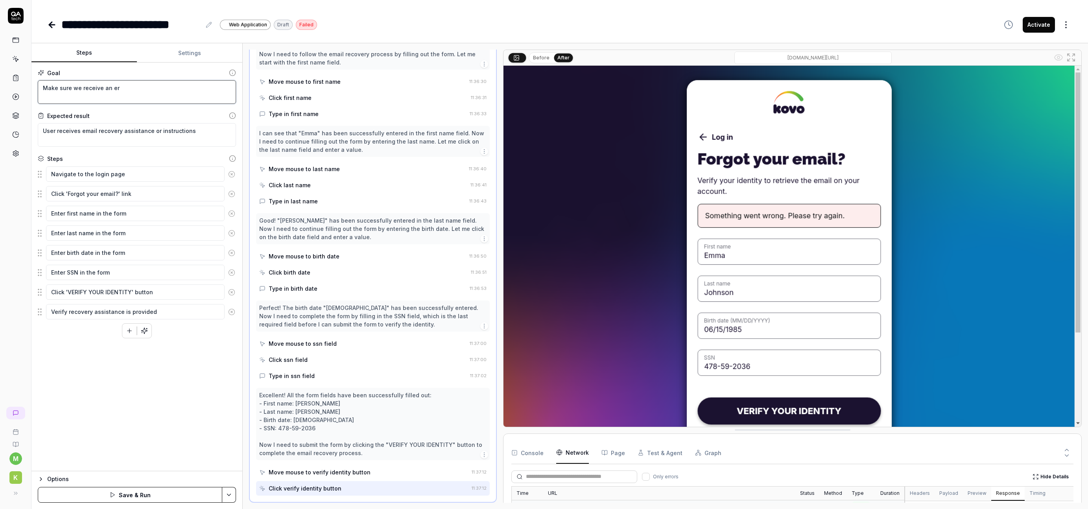
type textarea "Make sure we receive an ero"
type textarea "*"
type textarea "Make sure we receive an eror"
type textarea "*"
type textarea "Make sure we receive an erorr"
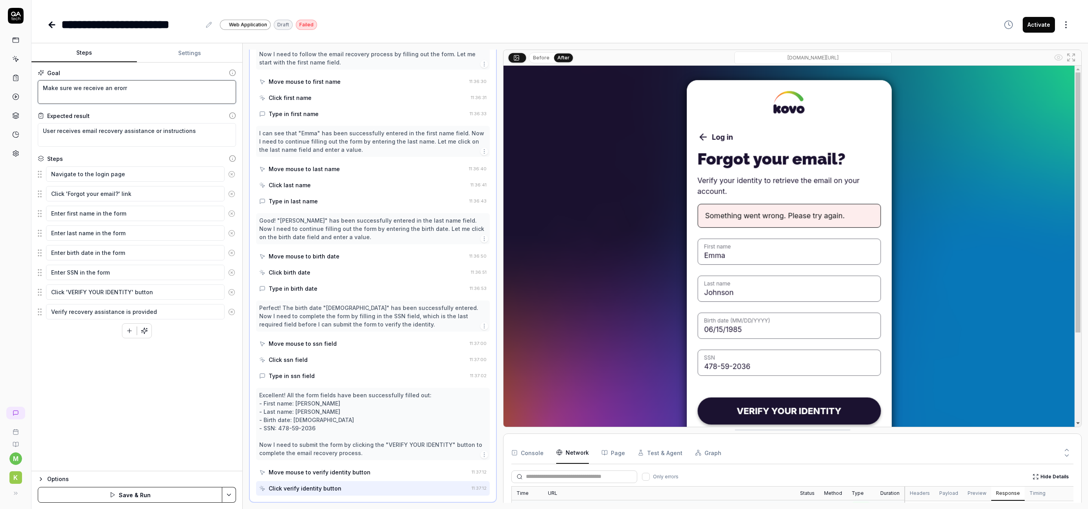
type textarea "*"
type textarea "Make sure we receive an erorr"
type textarea "*"
type textarea "Make sure we receive an erorr"
type textarea "*"
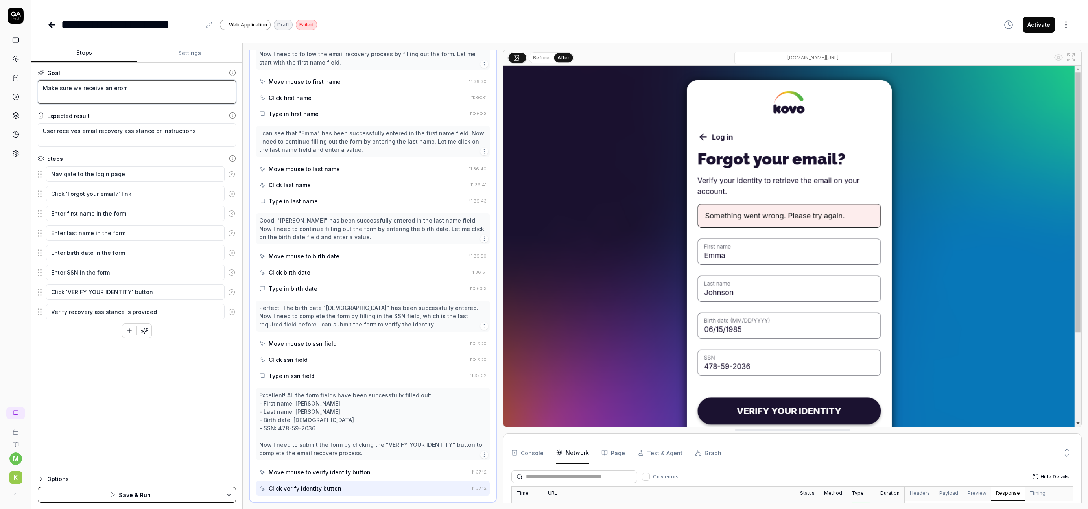
type textarea "Make sure we receive an eror"
type textarea "*"
type textarea "Make sure we receive an ero"
type textarea "*"
type textarea "Make sure we receive an er"
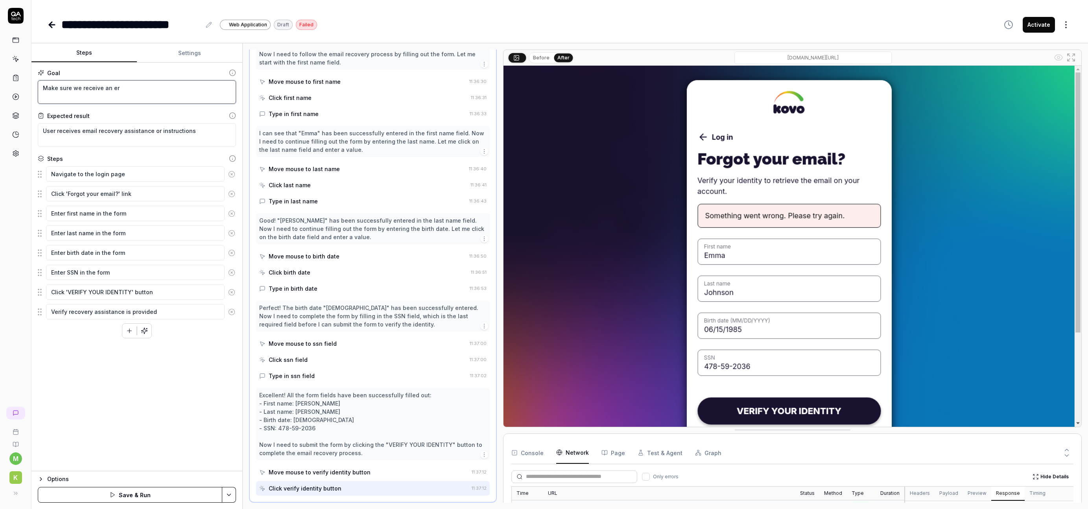
type textarea "*"
type textarea "Make sure we receive an err"
type textarea "*"
type textarea "Make sure we receive an erro"
type textarea "*"
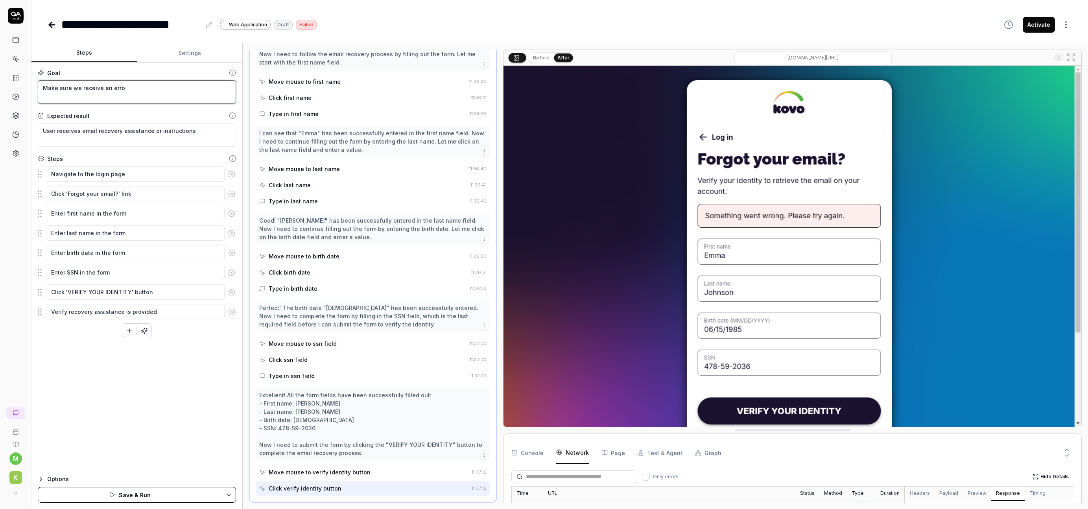
type textarea "Make sure we receive an error"
type textarea "*"
type textarea "Make sure we receive an error"
type textarea "*"
type textarea "Make sure we receive an error m"
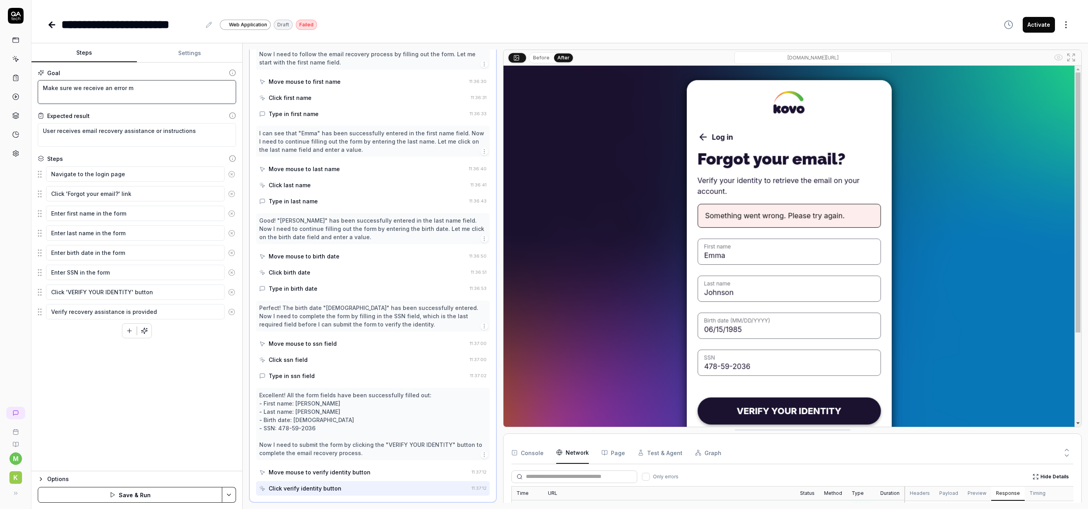
type textarea "*"
type textarea "Make sure we receive an error me"
type textarea "*"
type textarea "Make sure we receive an error mes"
type textarea "*"
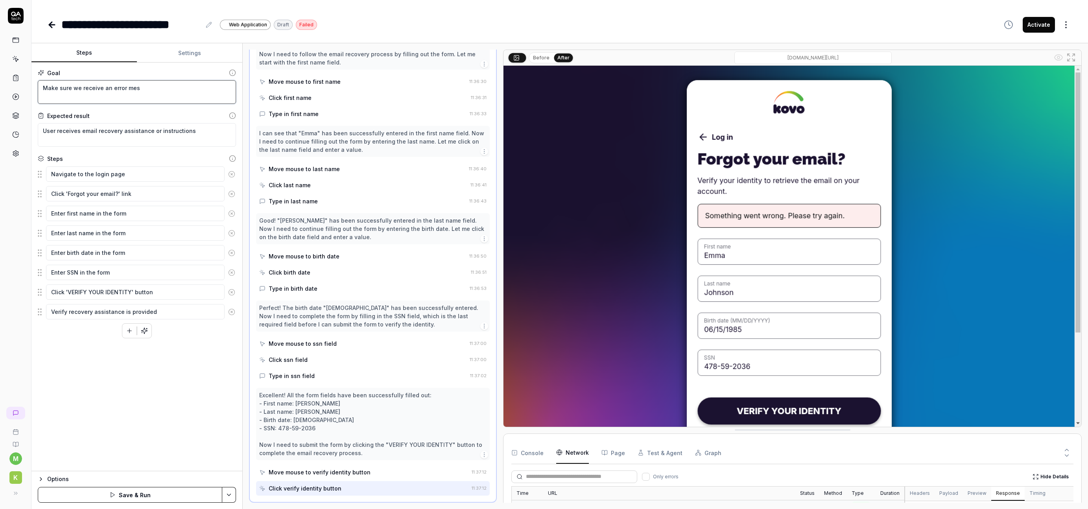
type textarea "Make sure we receive an error mess"
type textarea "*"
type textarea "Make sure we receive an error messa"
type textarea "*"
type textarea "Make sure we receive an error messag"
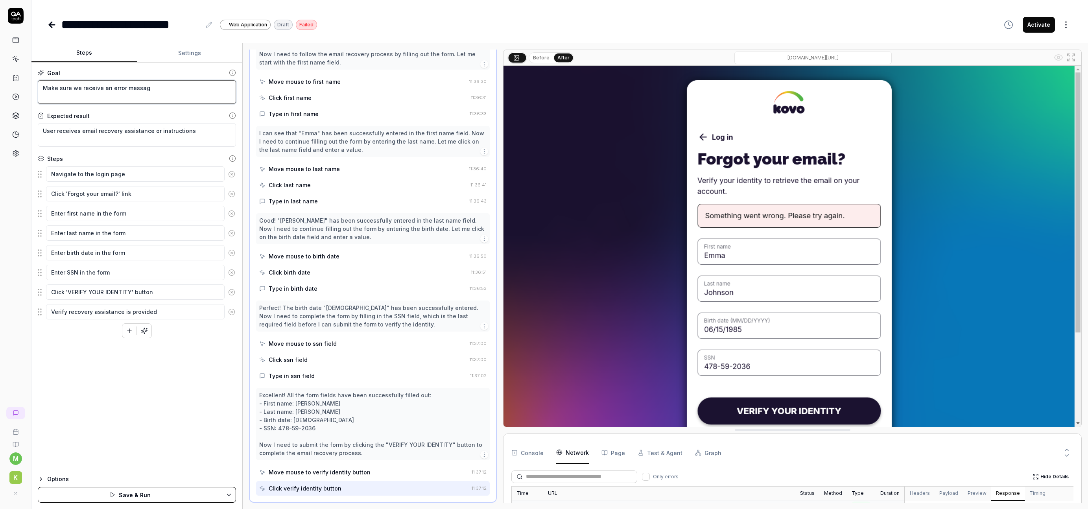
type textarea "*"
type textarea "Make sure we receive an error message"
type textarea "*"
type textarea "Make sure we receive an error message"
type textarea "*"
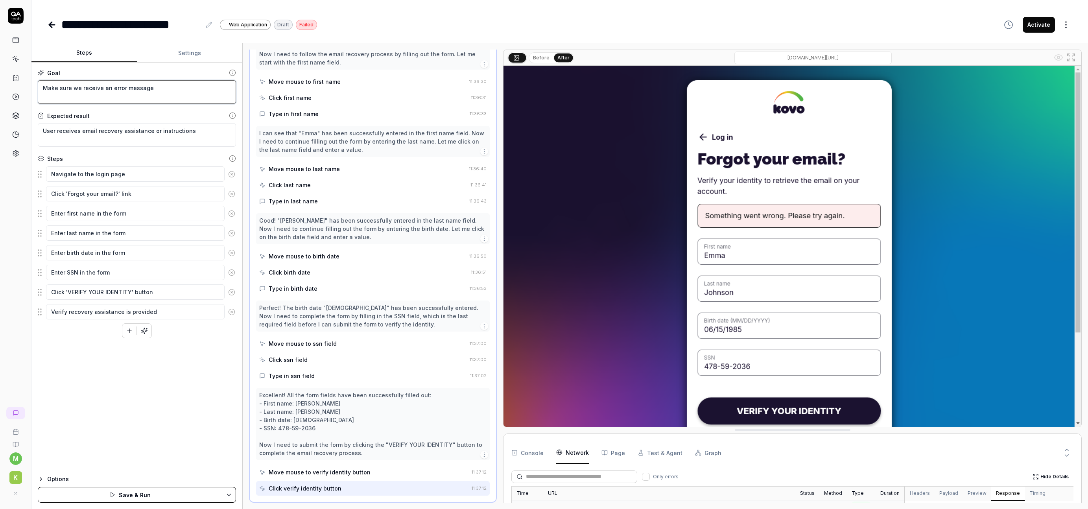
type textarea "Make sure we receive an error message w"
type textarea "*"
type textarea "Make sure we receive an error message wh"
type textarea "*"
type textarea "Make sure we receive an error message whe"
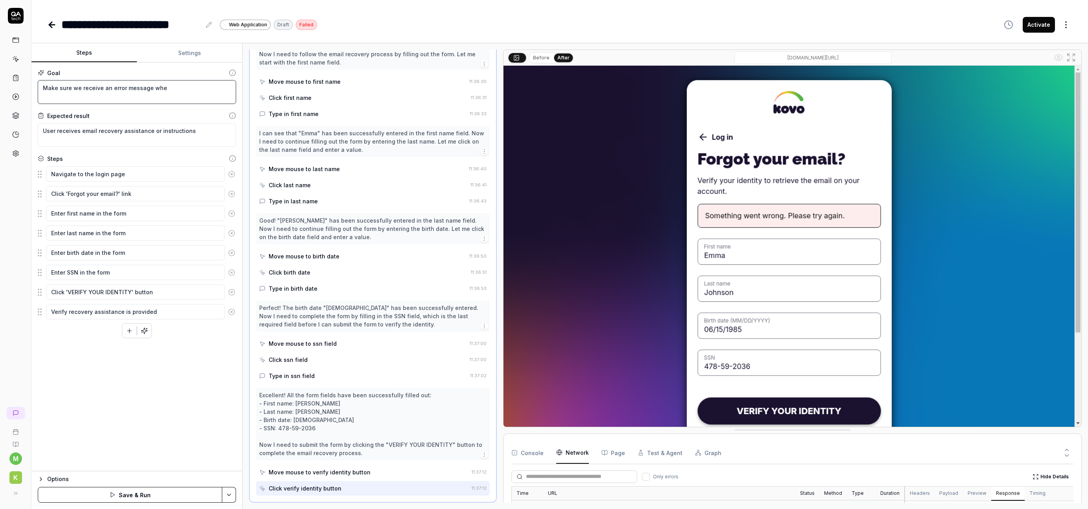
type textarea "*"
type textarea "Make sure we receive an error message when"
type textarea "*"
type textarea "Make sure we receive an error message when"
type textarea "*"
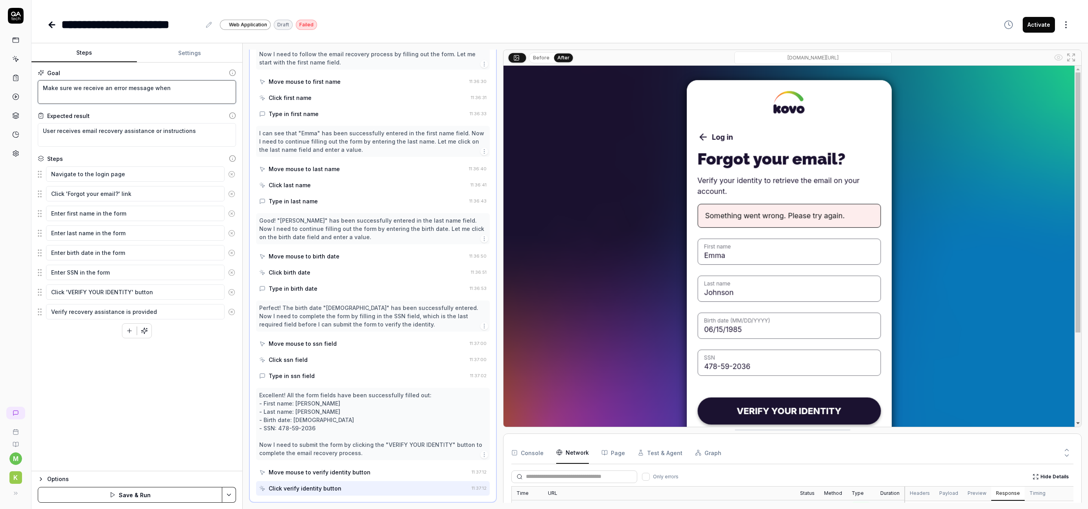
type textarea "Make sure we receive an error message when r"
type textarea "*"
type textarea "Make sure we receive an error message when ra"
type textarea "*"
type textarea "Make sure we receive an error message when ran"
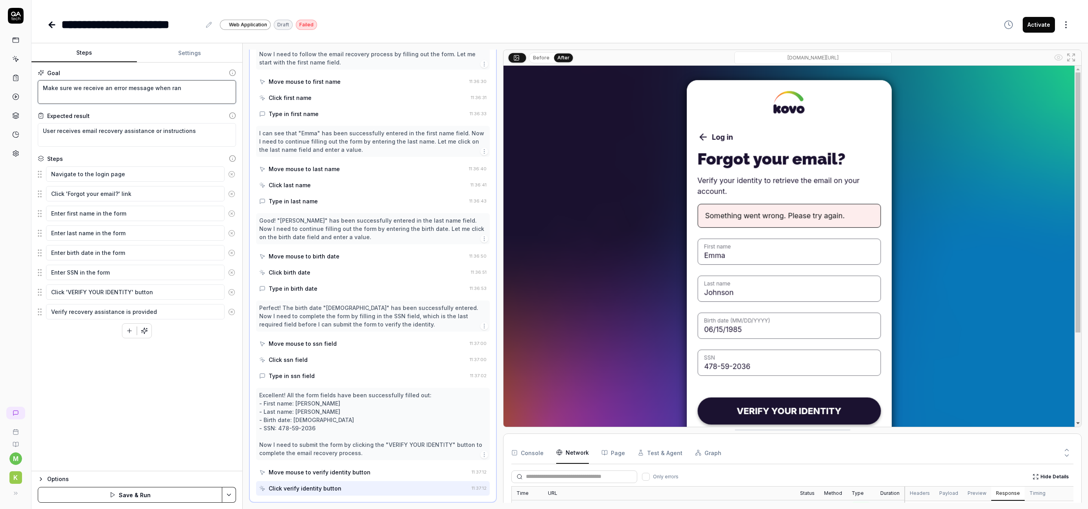
type textarea "*"
type textarea "Make sure we receive an error message when [PERSON_NAME]"
type textarea "*"
type textarea "Make sure we receive an error message when [PERSON_NAME]"
type textarea "*"
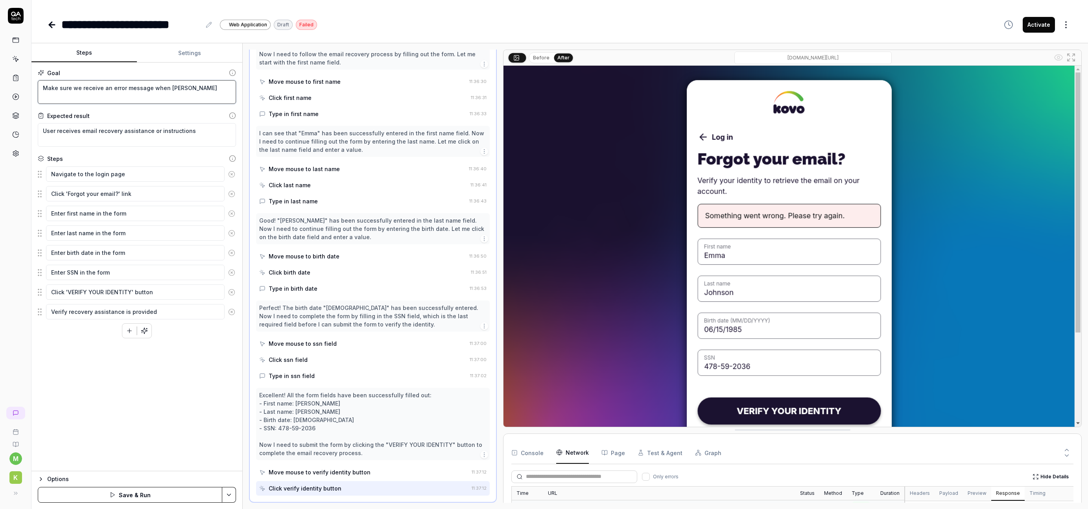
type textarea "Make sure we receive an error message when random"
type textarea "*"
type textarea "Make sure we receive an error message when random/"
type textarea "*"
type textarea "Make sure we receive an error message when random/j"
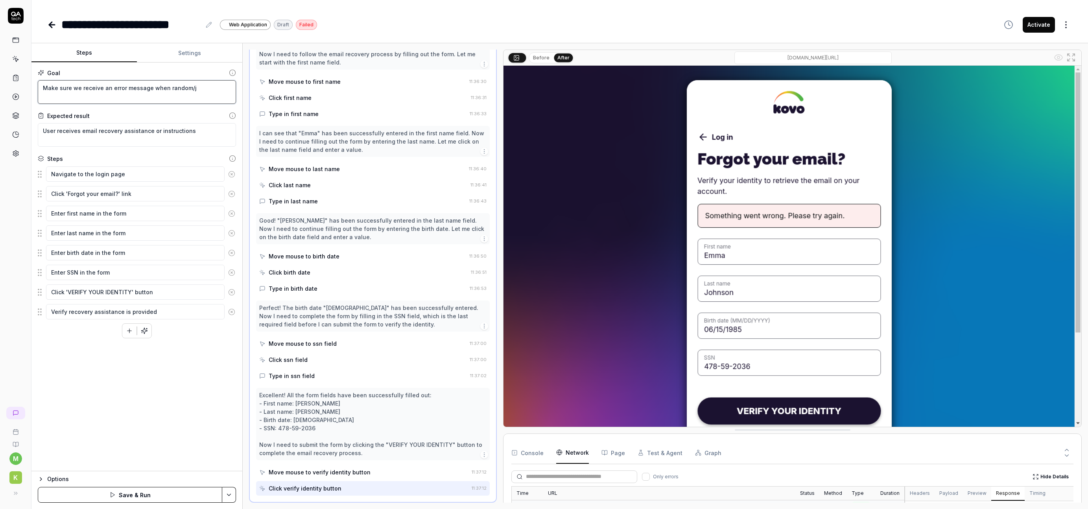
type textarea "*"
type textarea "Make sure we receive an error message when random/ju"
type textarea "*"
type textarea "Make sure we receive an error message when random/jun"
type textarea "*"
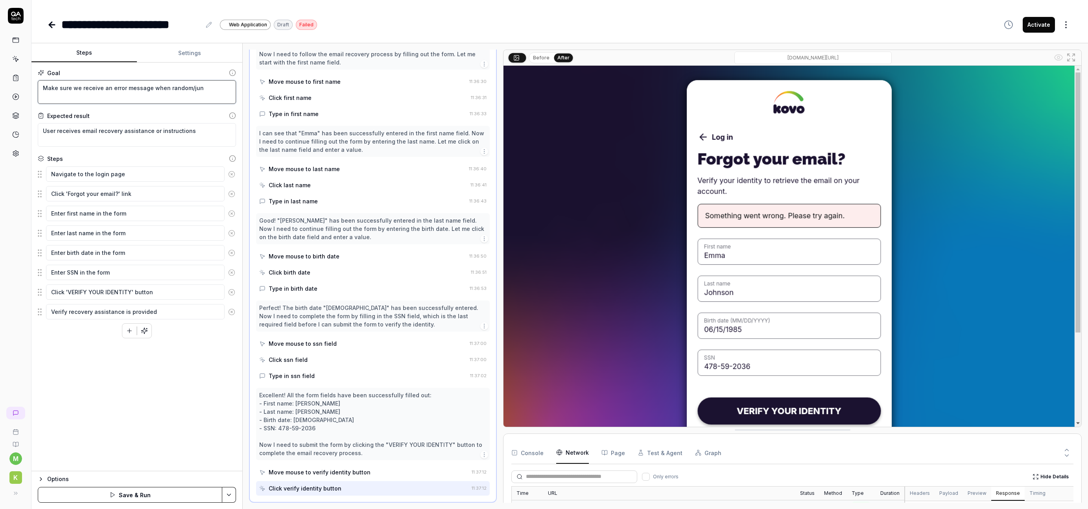
type textarea "Make sure we receive an error message when random/junk"
type textarea "*"
type textarea "Make sure we receive an error message when random/junk"
type textarea "*"
type textarea "Make sure we receive an error message when random/junk d"
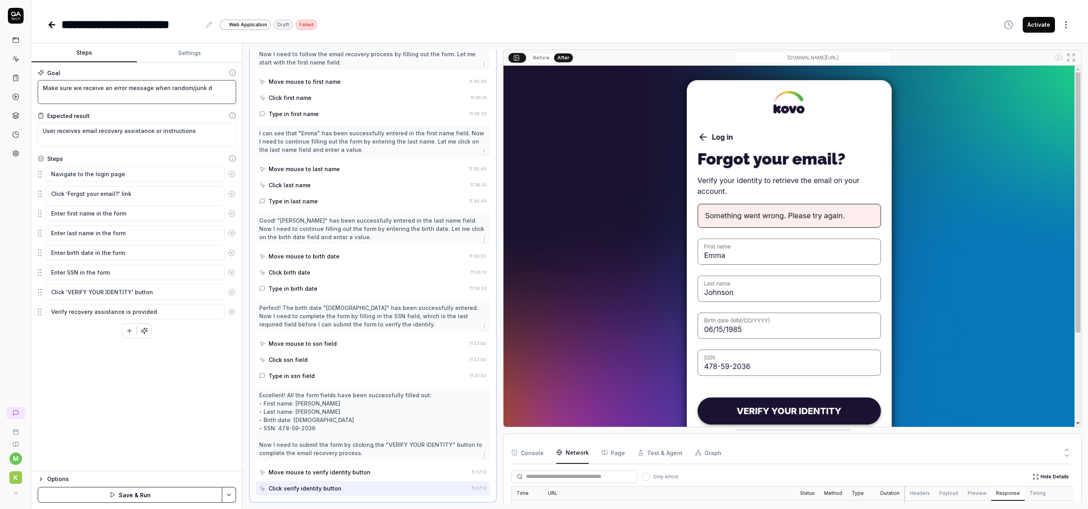
type textarea "*"
type textarea "Make sure we receive an error message when random/junk da"
type textarea "*"
type textarea "Make sure we receive an error message when random/junk dat"
type textarea "*"
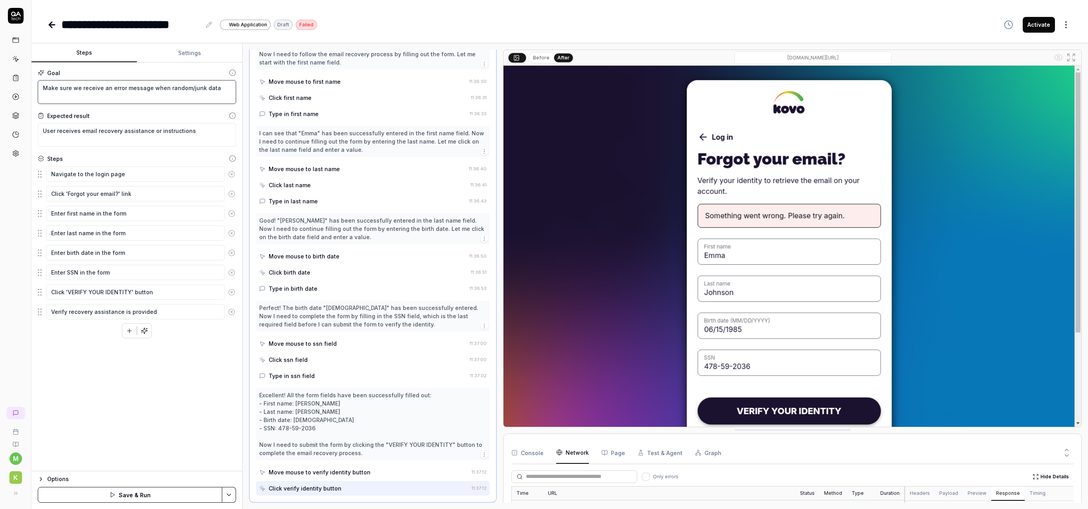
type textarea "Make sure we receive an error message when random/junk data"
type textarea "*"
type textarea "Make sure we receive an error message when random/junk data i"
type textarea "*"
type textarea "Make sure we receive an error message when random/junk data is"
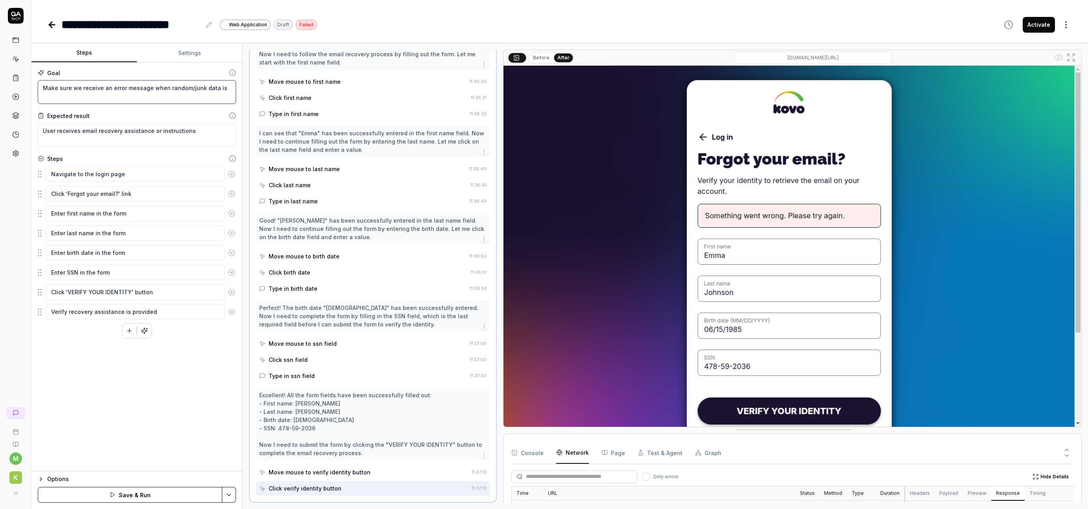
type textarea "*"
type textarea "Make sure we receive an error message when random/junk data is"
type textarea "*"
type textarea "Make sure we receive an error message when random/junk data is e"
type textarea "*"
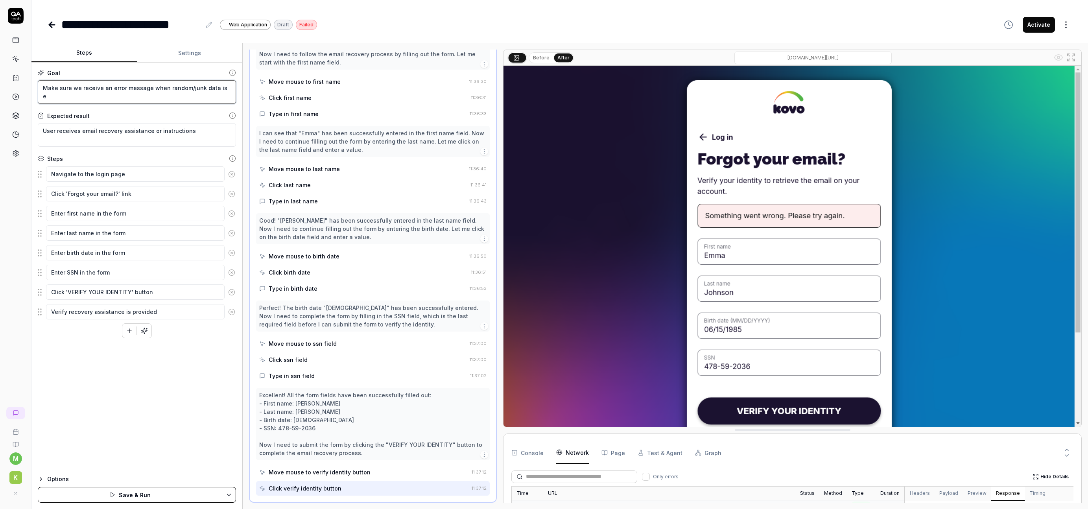
type textarea "Make sure we receive an error message when random/junk data is en"
type textarea "*"
type textarea "Make sure we receive an error message when random/junk data is ent"
type textarea "*"
type textarea "Make sure we receive an error message when random/junk data is ente"
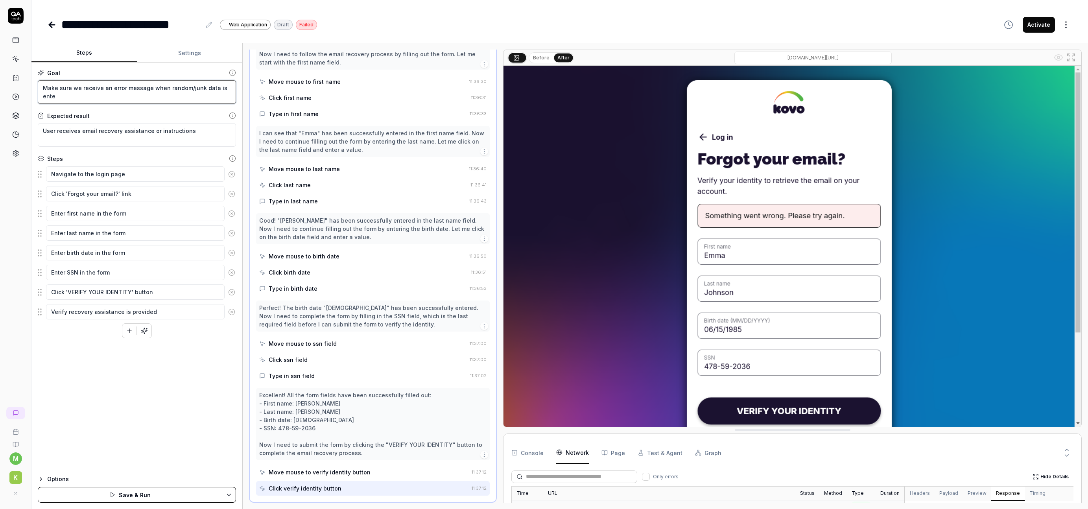
type textarea "*"
type textarea "Make sure we receive an error message when random/junk data is enter"
type textarea "*"
type textarea "Make sure we receive an error message when random/junk data is entere"
type textarea "*"
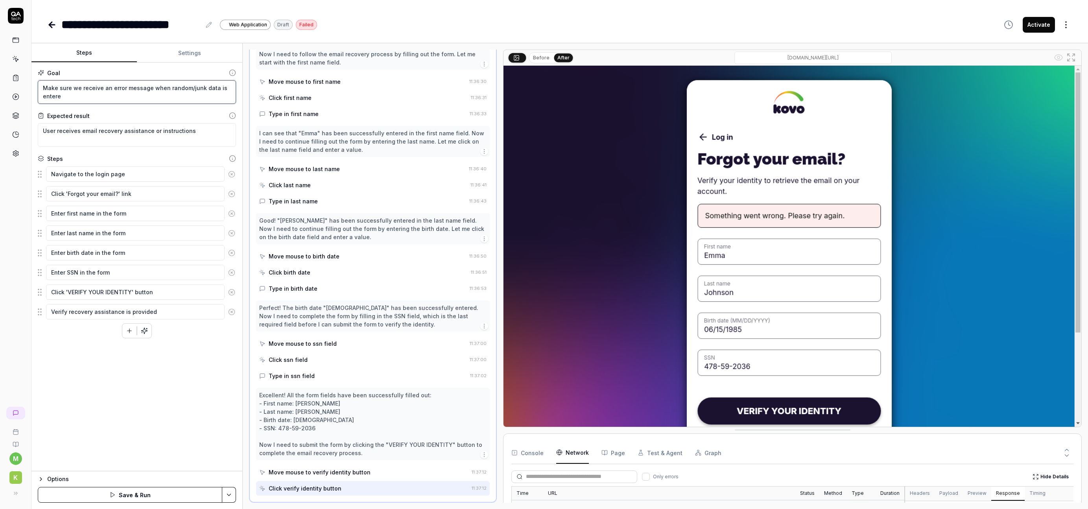
type textarea "Make sure we receive an error message when random/junk data is entered"
type textarea "*"
type textarea "Make sure we receive an error message when random/junk data is entered"
type textarea "*"
type textarea "Make sure we receive an error message when random/junk data is entered i"
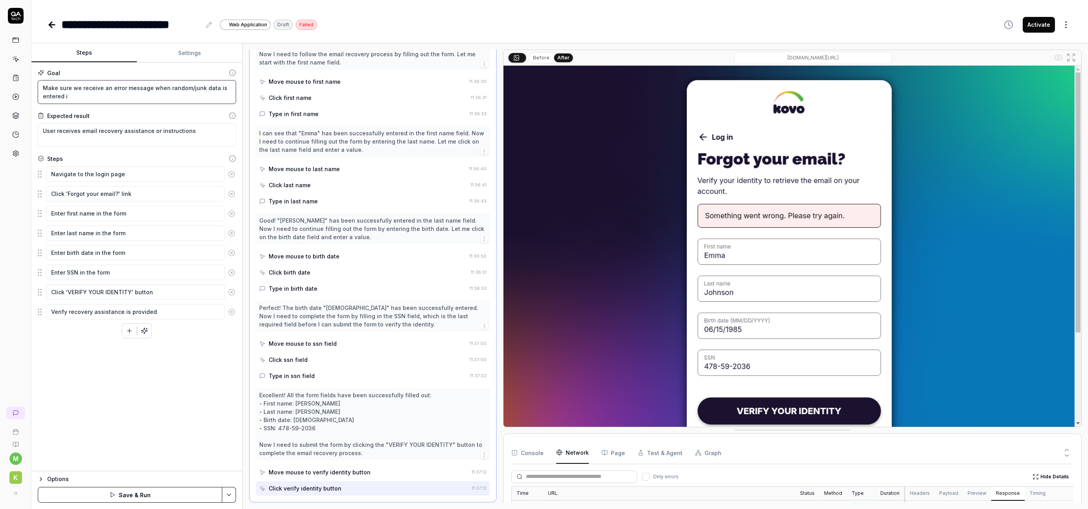
type textarea "*"
type textarea "Make sure we receive an error message when random/junk data is entered"
type textarea "*"
type textarea "Make sure we receive an error message when random/junk data is entered o"
type textarea "*"
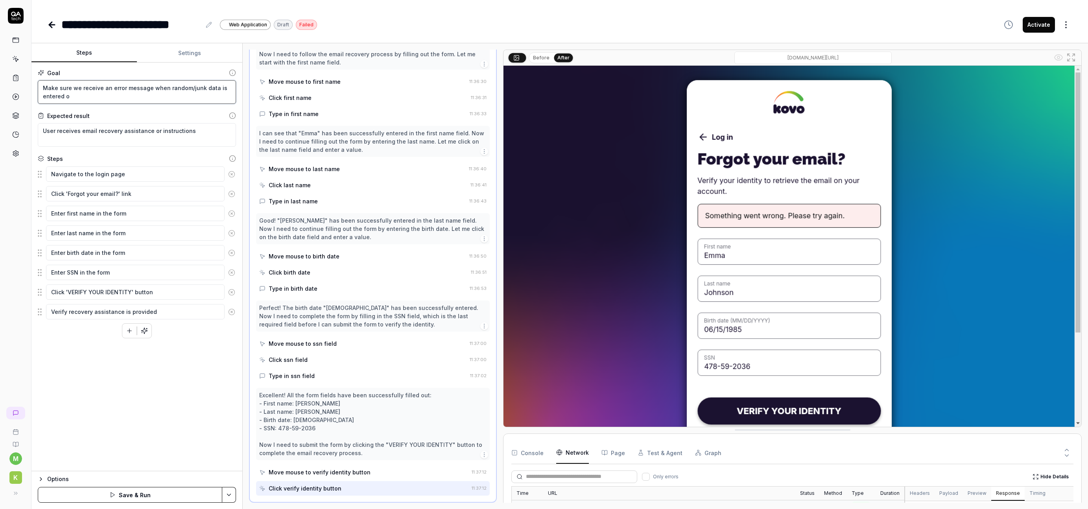
type textarea "Make sure we receive an error message when random/junk data is entered on"
type textarea "*"
type textarea "Make sure we receive an error message when random/junk data is entered on"
type textarea "*"
type textarea "Make sure we receive an error message when random/junk data is entered on t"
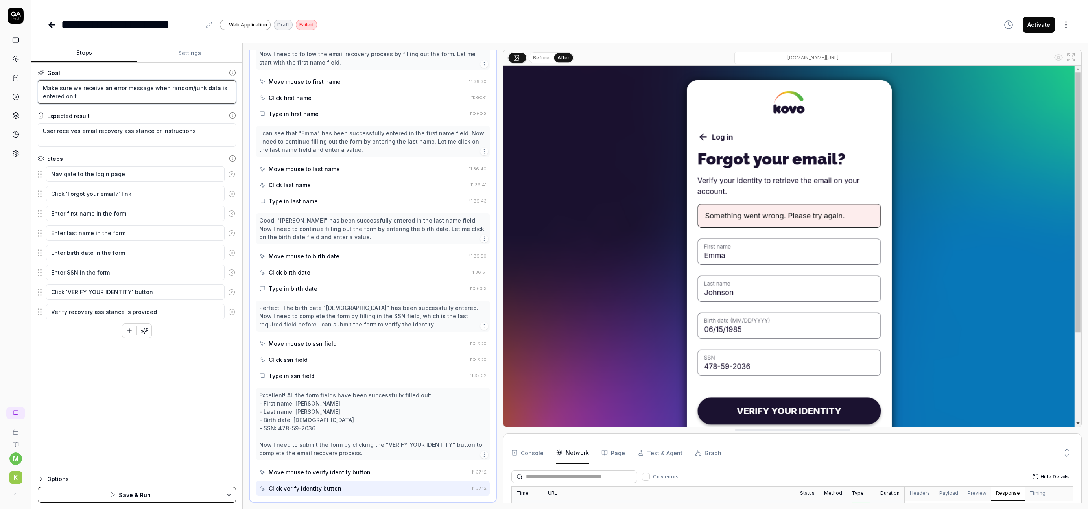
type textarea "*"
type textarea "Make sure we receive an error message when random/junk data is entered on the"
type textarea "*"
type textarea "Make sure we receive an error message when random/junk data is entered on the"
type textarea "*"
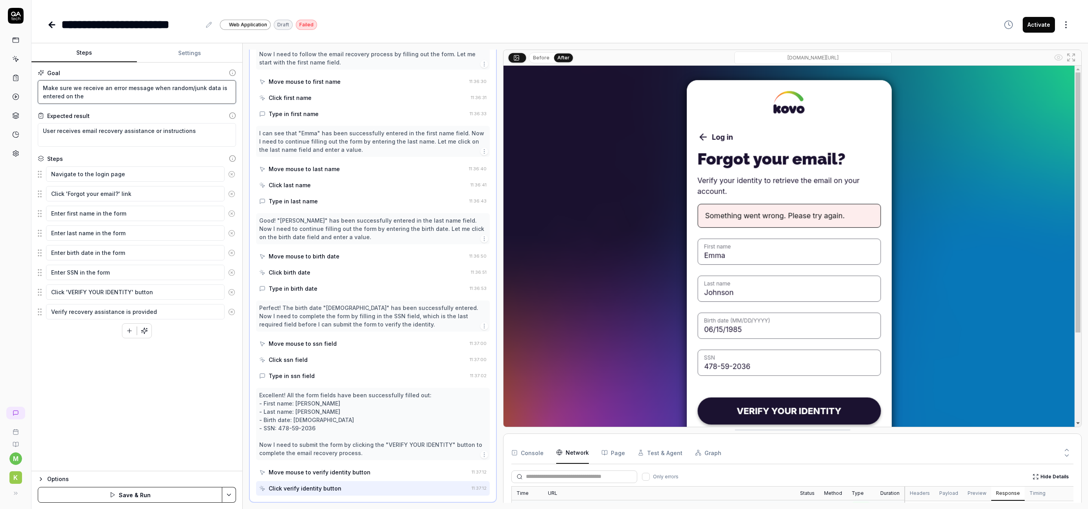
type textarea "Make sure we receive an error message when random/junk data is entered on the F"
type textarea "*"
type textarea "Make sure we receive an error message when random/junk data is entered on the F…"
type textarea "*"
type textarea "Make sure we receive an error message when random/junk data is entered on the F…"
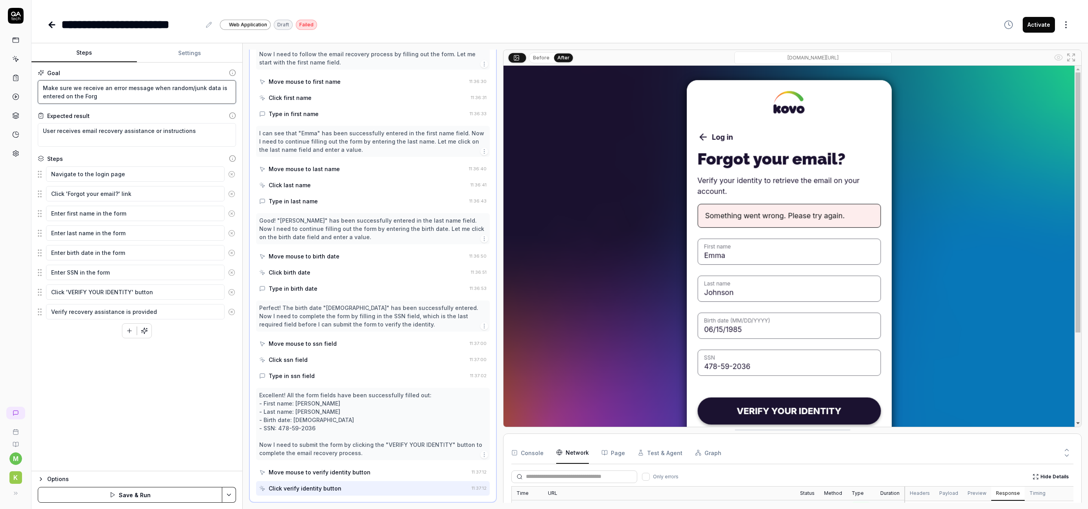
type textarea "*"
type textarea "Make sure we receive an error message when random/junk data is entered on the F…"
type textarea "*"
type textarea "Make sure we receive an error message when random/junk data is entered on the F…"
type textarea "*"
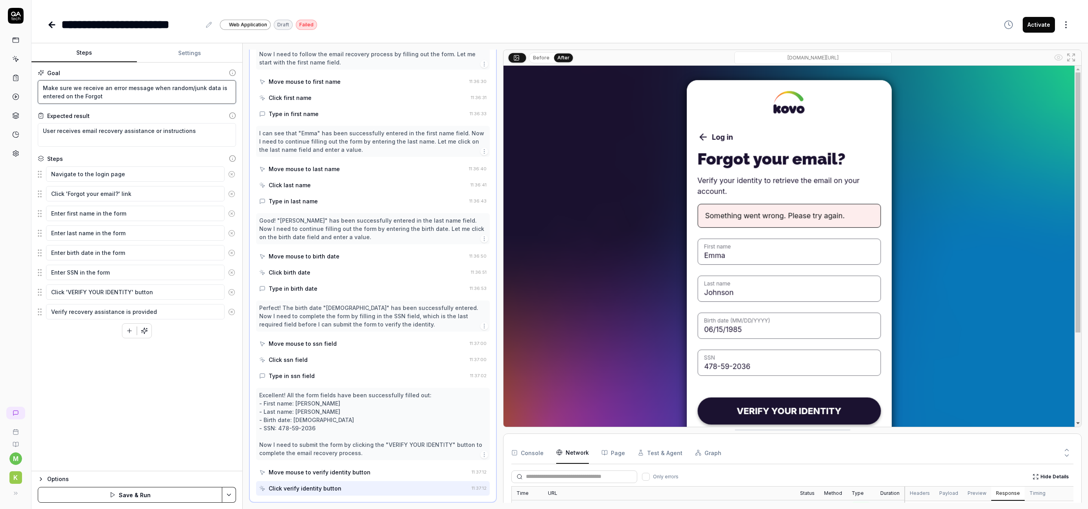
type textarea "Make sure we receive an error message when random/junk data is entered on the F…"
type textarea "*"
type textarea "Make sure we receive an error message when random/junk data is entered on the F…"
type textarea "*"
type textarea "Make sure we receive an error message when random/junk data is entered on the F…"
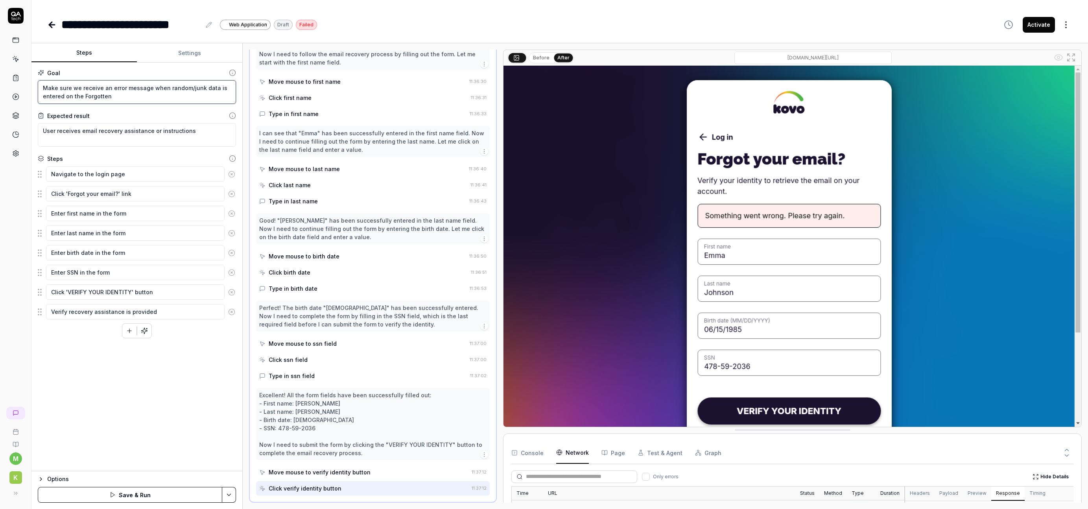
type textarea "*"
type textarea "Make sure we receive an error message when random/junk data is entered on the F…"
type textarea "*"
type textarea "Make sure we receive an error message when random/junk data is entered on the F…"
type textarea "*"
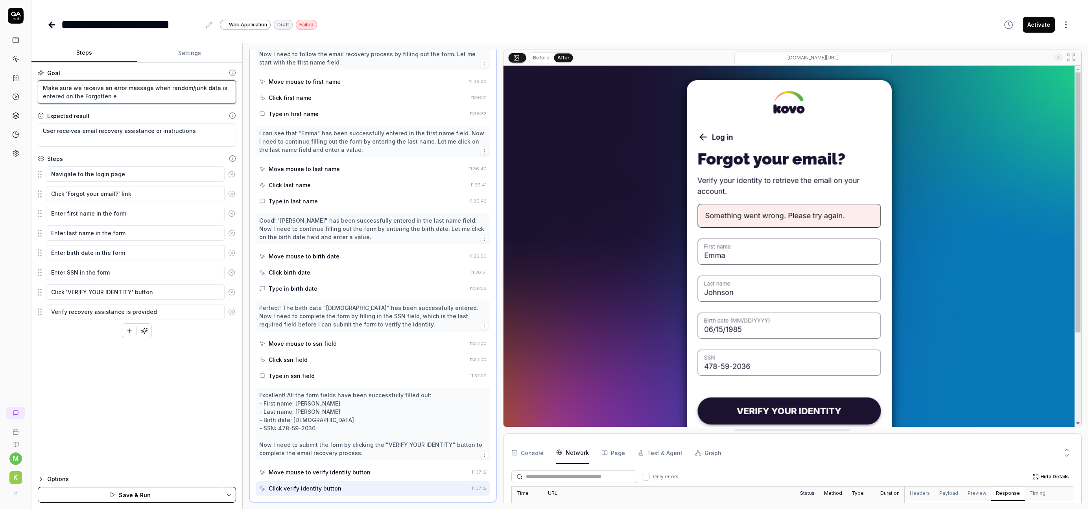
type textarea "Make sure we receive an error message when random/junk data is entered on the F…"
type textarea "*"
type textarea "Make sure we receive an error message when random/junk data is entered on the F…"
click at [206, 135] on textarea "User receives email recovery assistance or instructions" at bounding box center [137, 135] width 198 height 24
drag, startPoint x: 208, startPoint y: 134, endPoint x: 80, endPoint y: 133, distance: 128.3
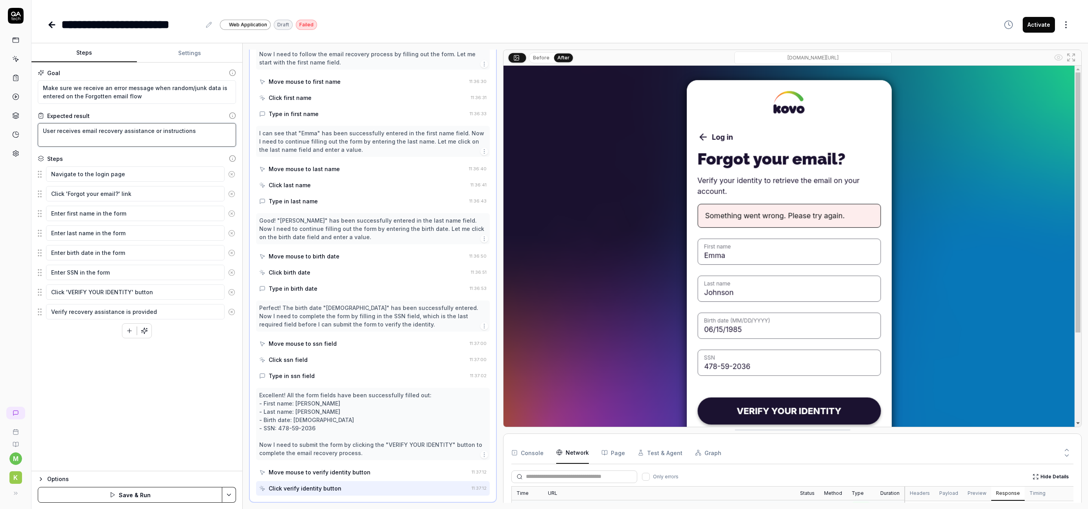
click at [80, 133] on textarea "User receives email recovery assistance or instructions" at bounding box center [137, 135] width 198 height 24
click at [161, 135] on textarea "User receives an error message" at bounding box center [137, 135] width 198 height 24
click at [127, 490] on button "Save & Run" at bounding box center [130, 495] width 185 height 16
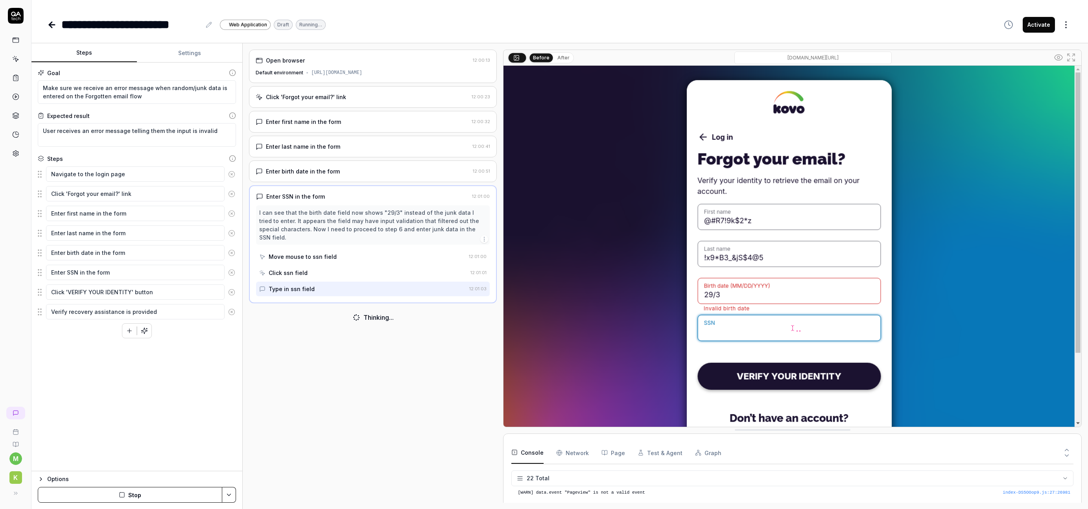
scroll to position [294, 0]
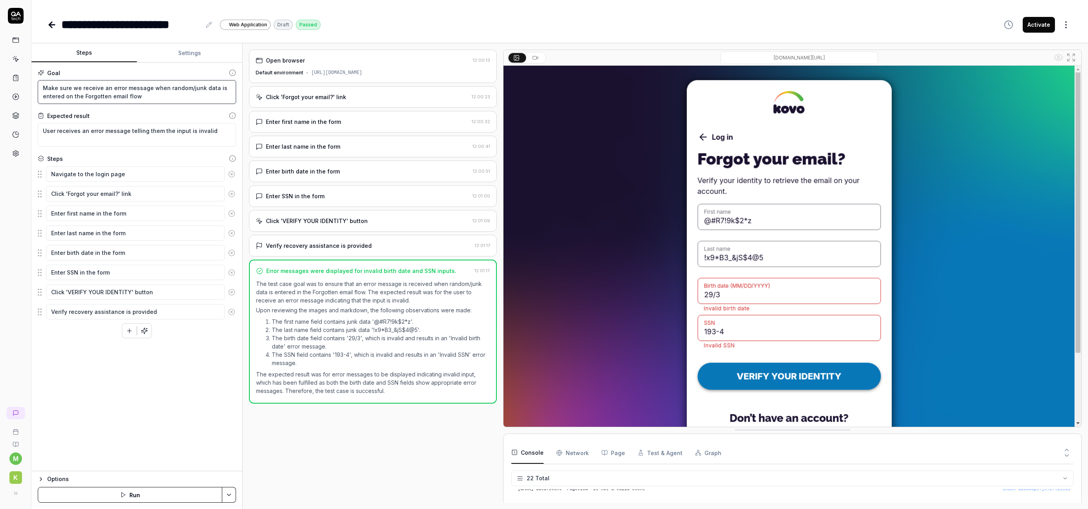
click at [166, 96] on textarea "Make sure we receive an error message when random/junk data is entered on the F…" at bounding box center [137, 92] width 198 height 24
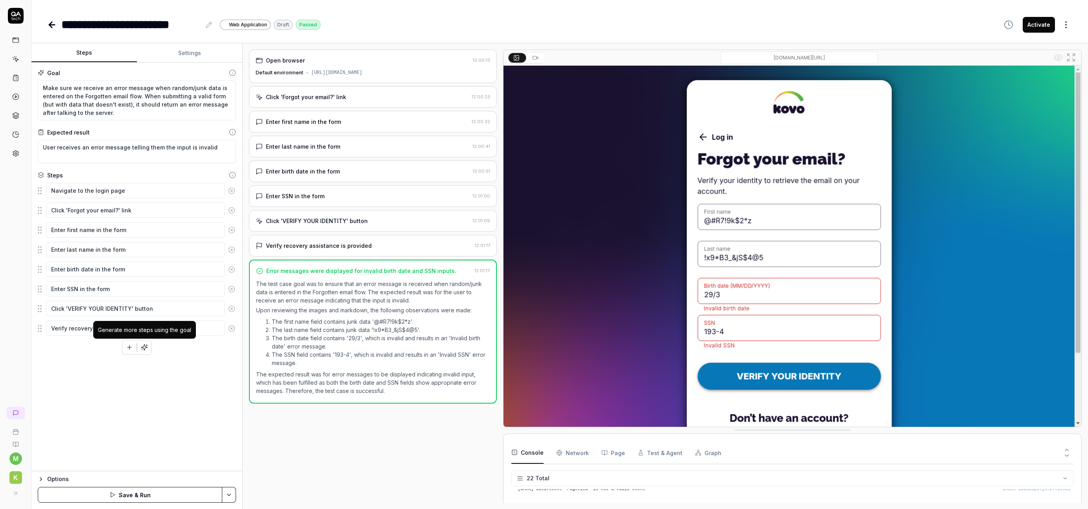
click at [145, 344] on icon "button" at bounding box center [144, 347] width 7 height 7
click at [173, 356] on div "Goal Make sure we receive an error message when random/junk data is entered on …" at bounding box center [136, 267] width 211 height 409
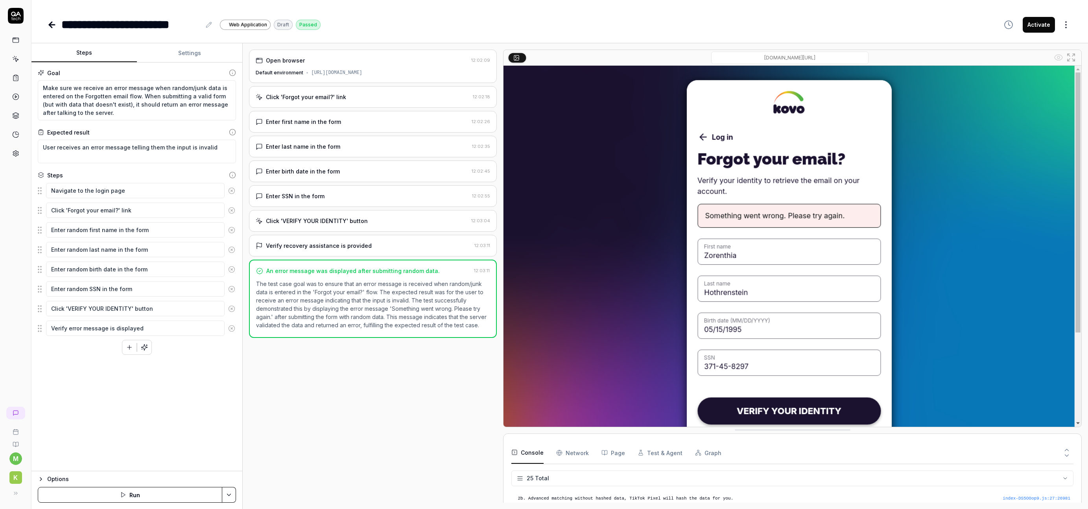
scroll to position [354, 0]
drag, startPoint x: 328, startPoint y: 38, endPoint x: 545, endPoint y: 0, distance: 220.8
click at [0, 0] on div "**********" at bounding box center [544, 254] width 1088 height 509
